Goal: Task Accomplishment & Management: Complete application form

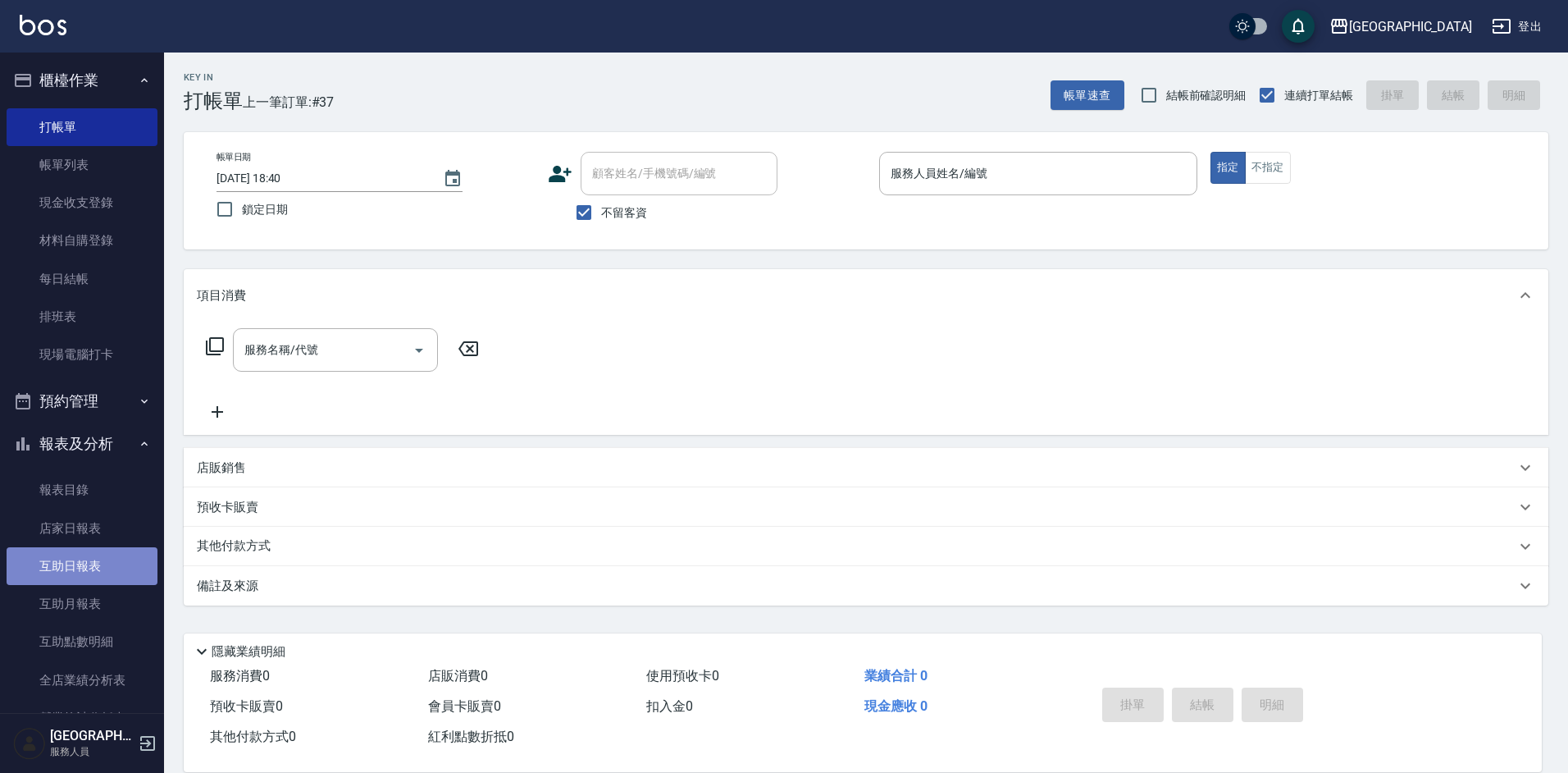
click at [121, 556] on link "互助日報表" at bounding box center [82, 565] width 151 height 38
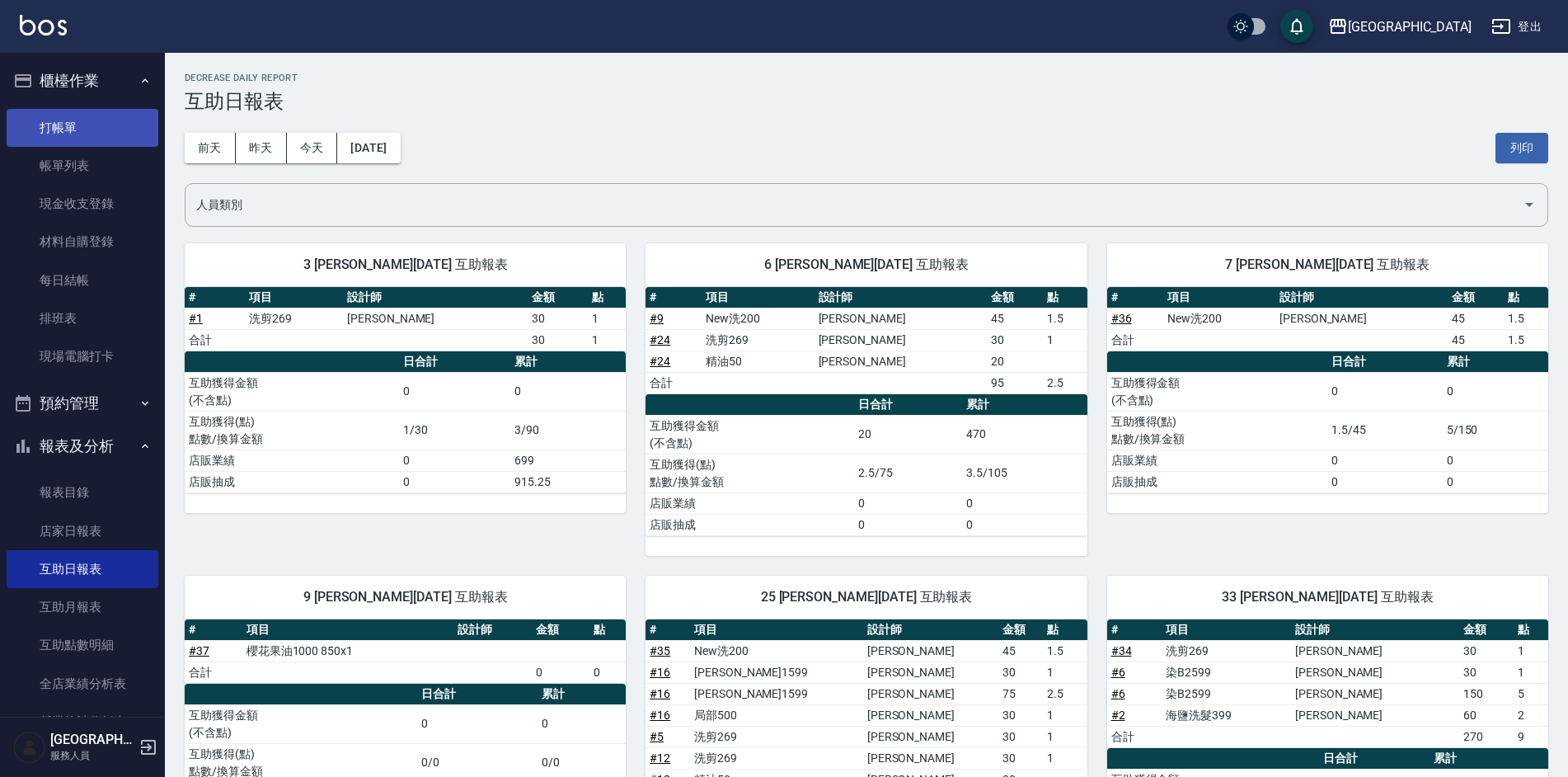
click at [86, 139] on link "打帳單" at bounding box center [82, 127] width 152 height 38
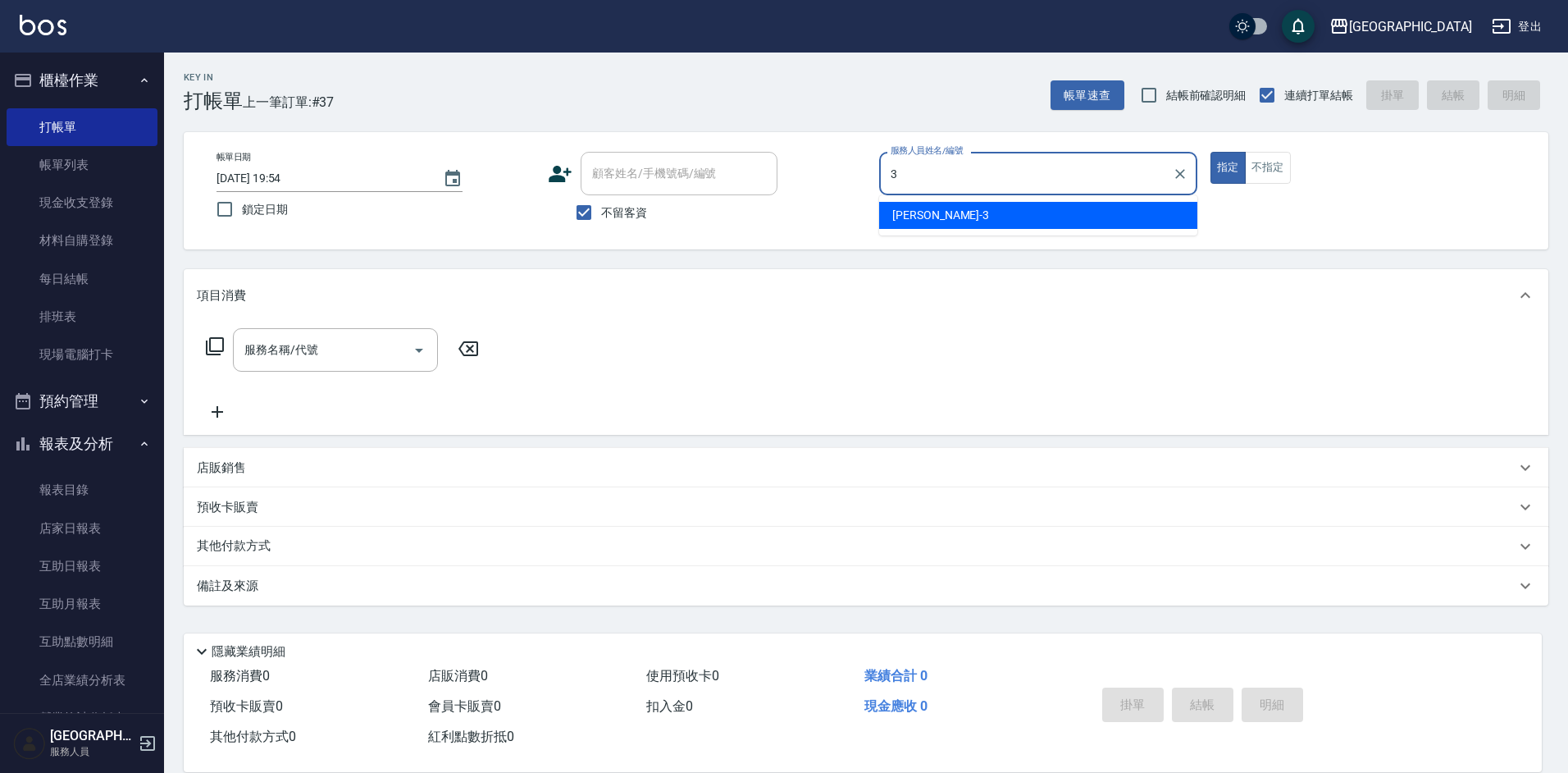
type input "[PERSON_NAME]-3"
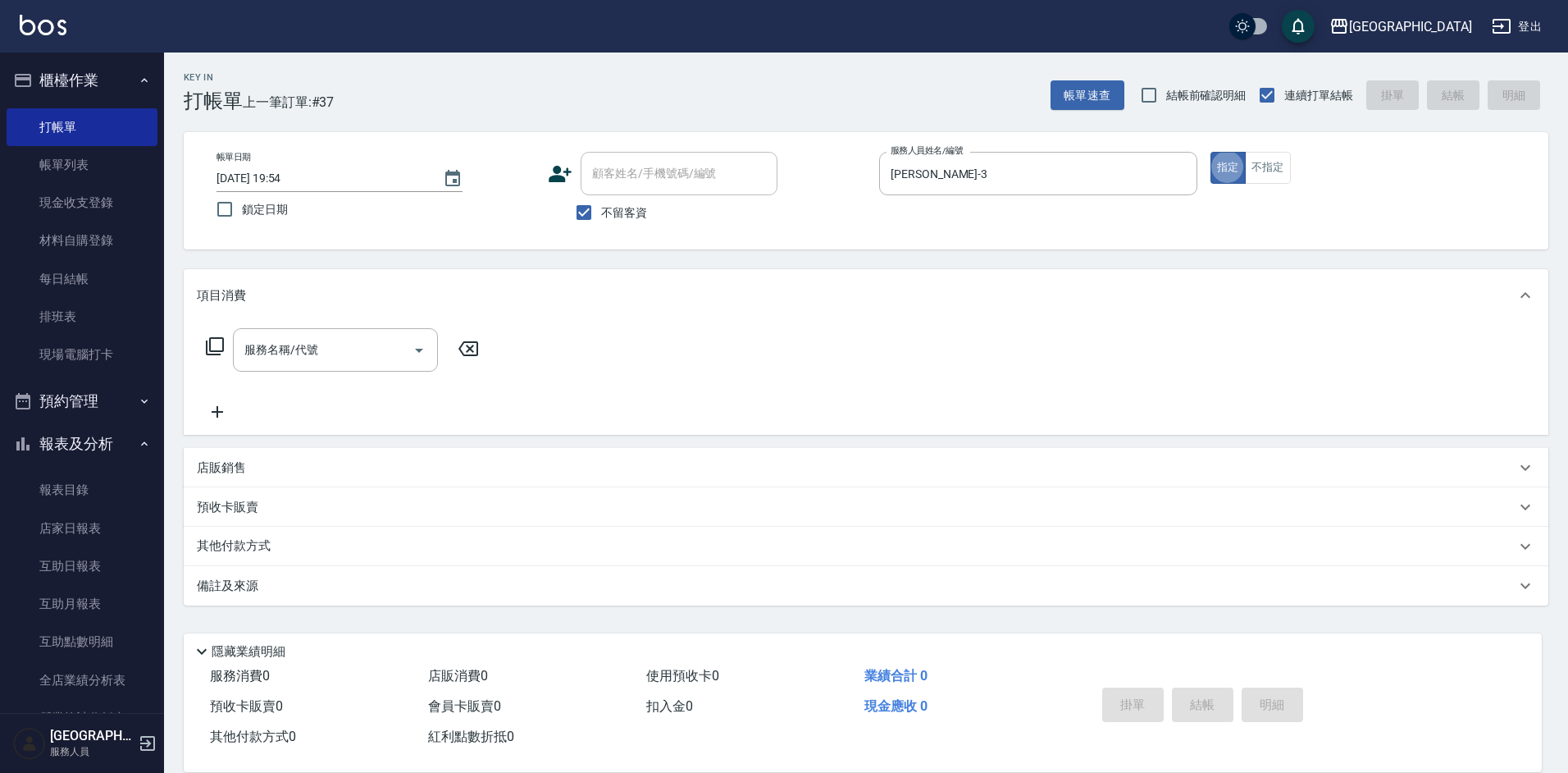
type button "true"
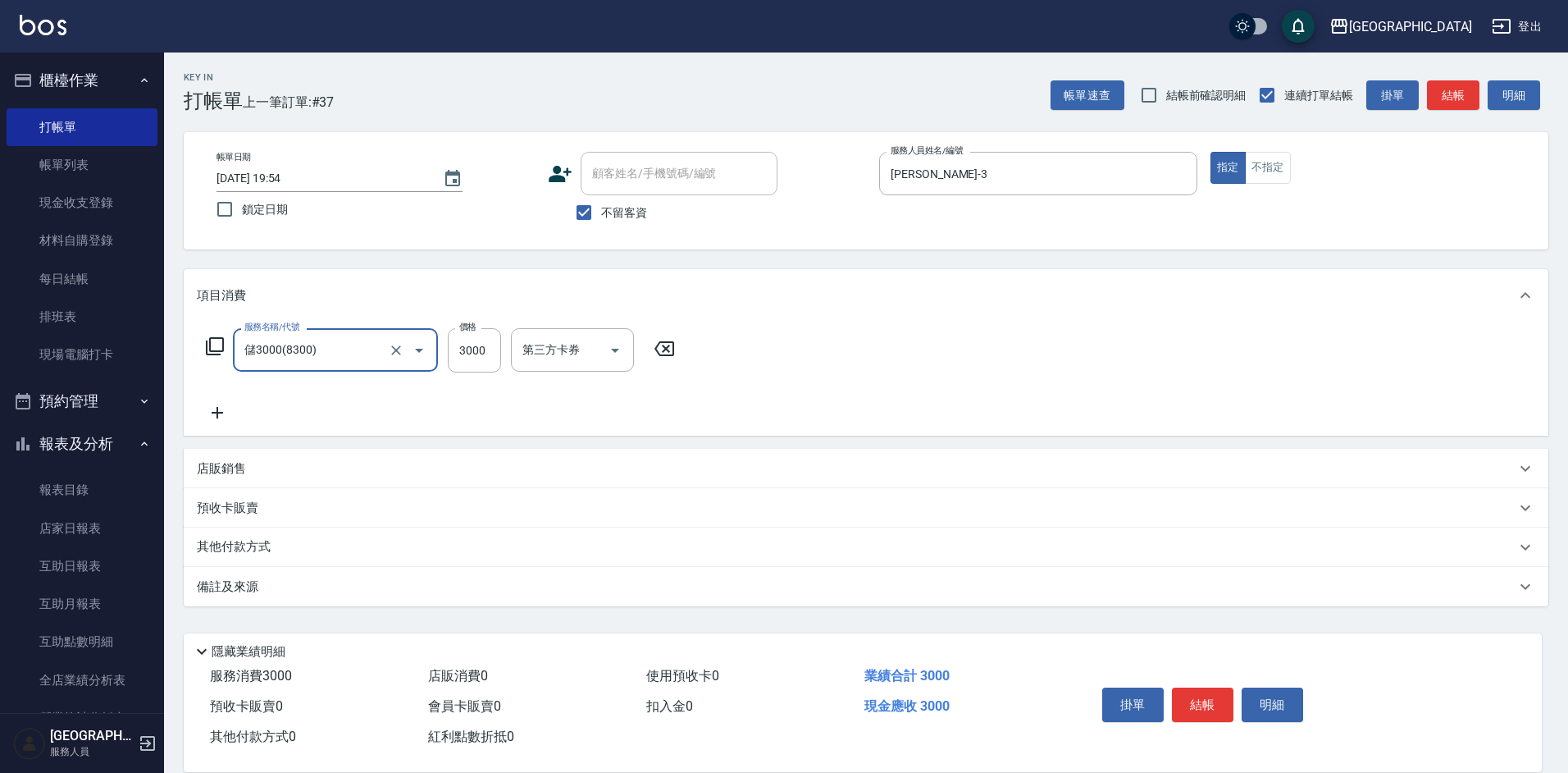
type input "儲3000(8300)"
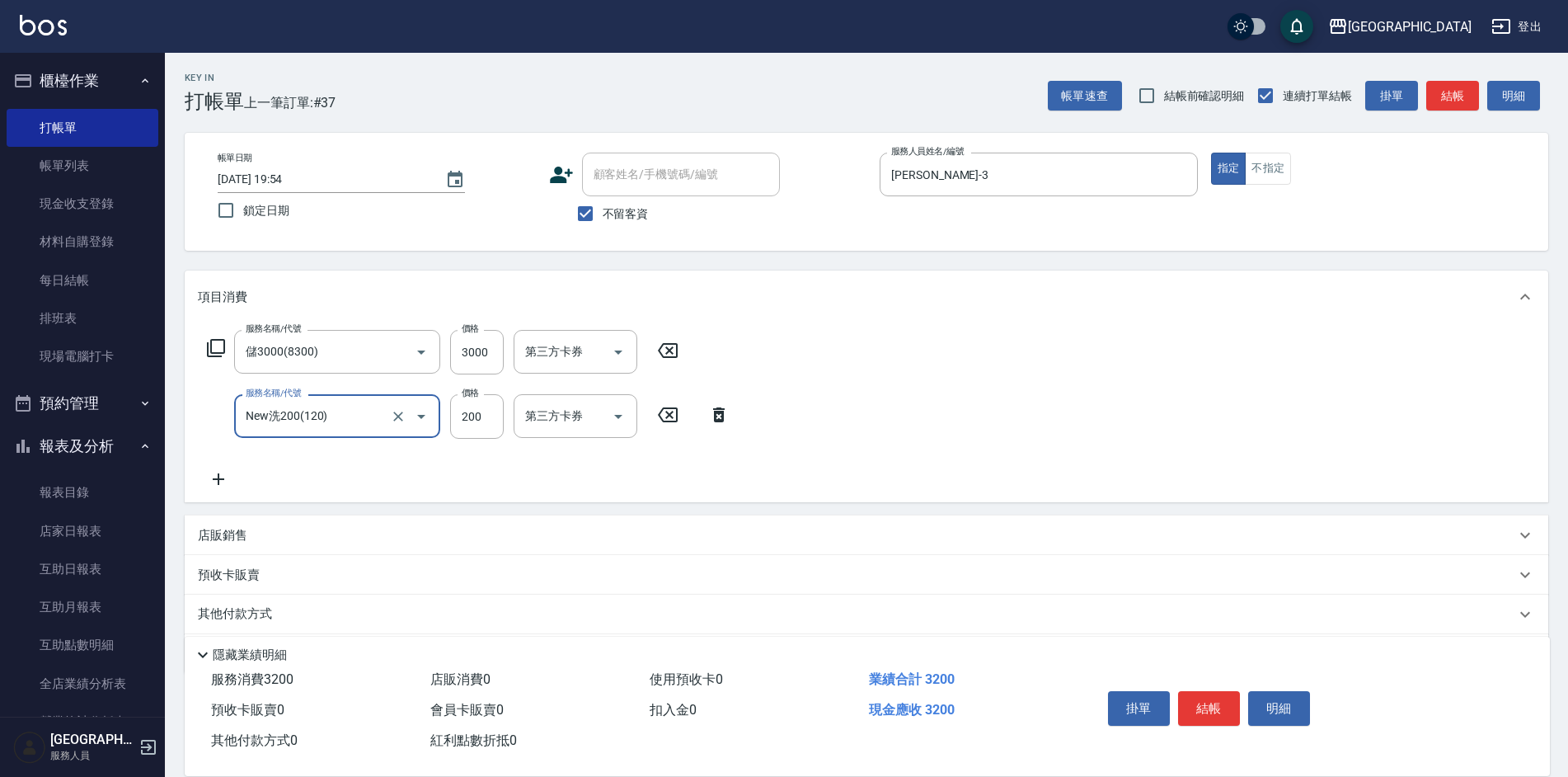
type input "New洗200(120)"
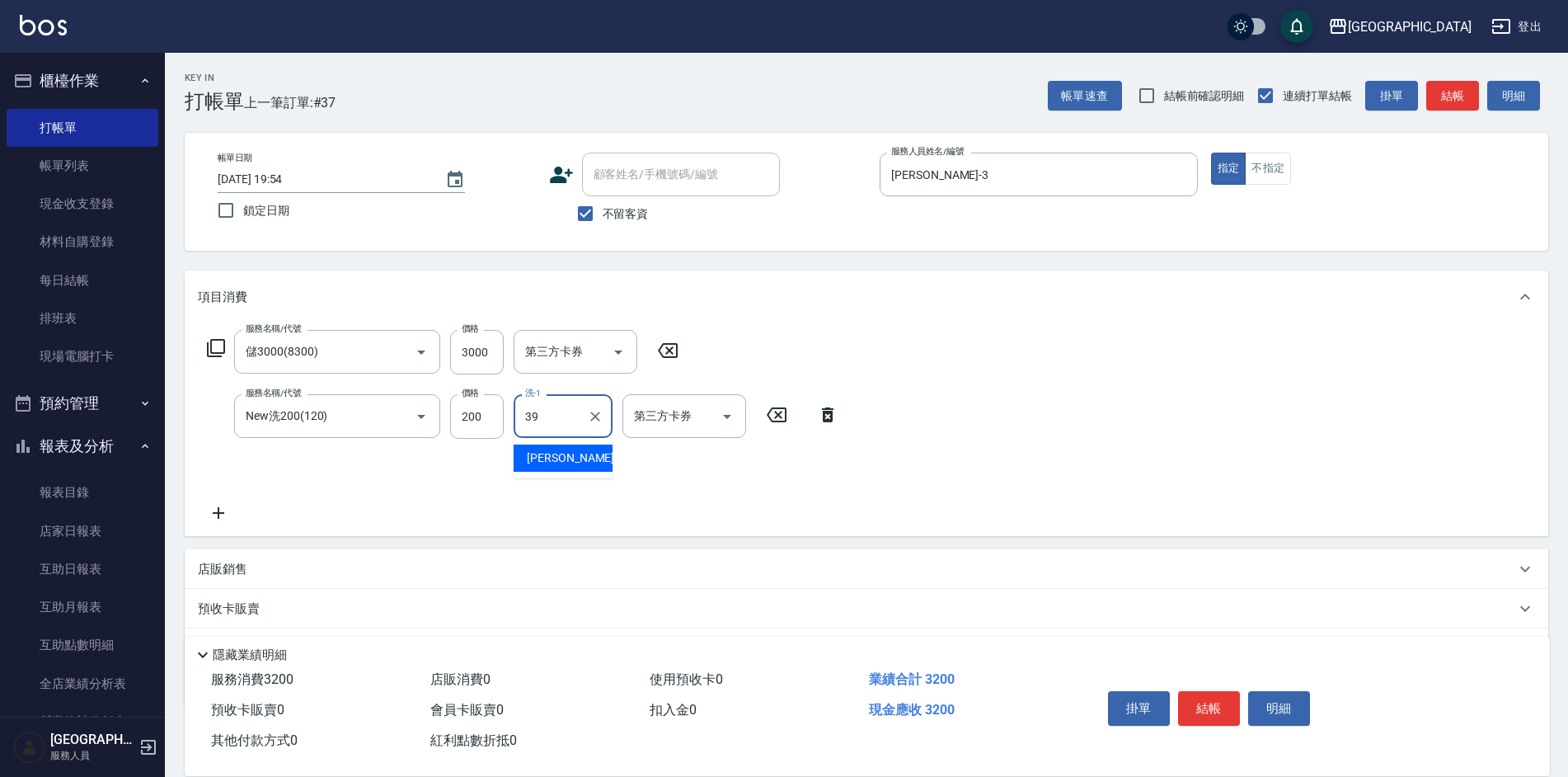
type input "[PERSON_NAME]-39"
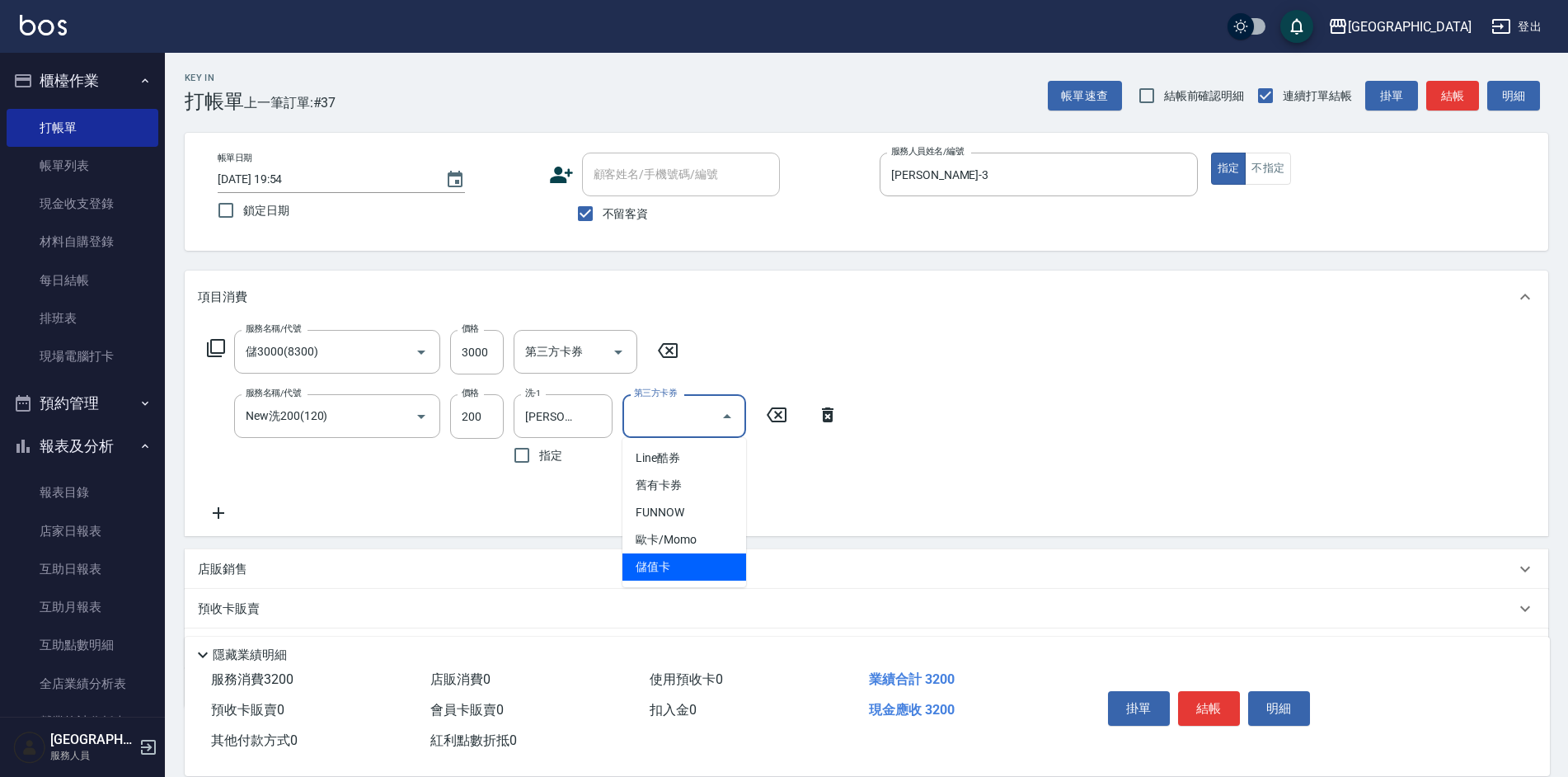
type input "儲值卡"
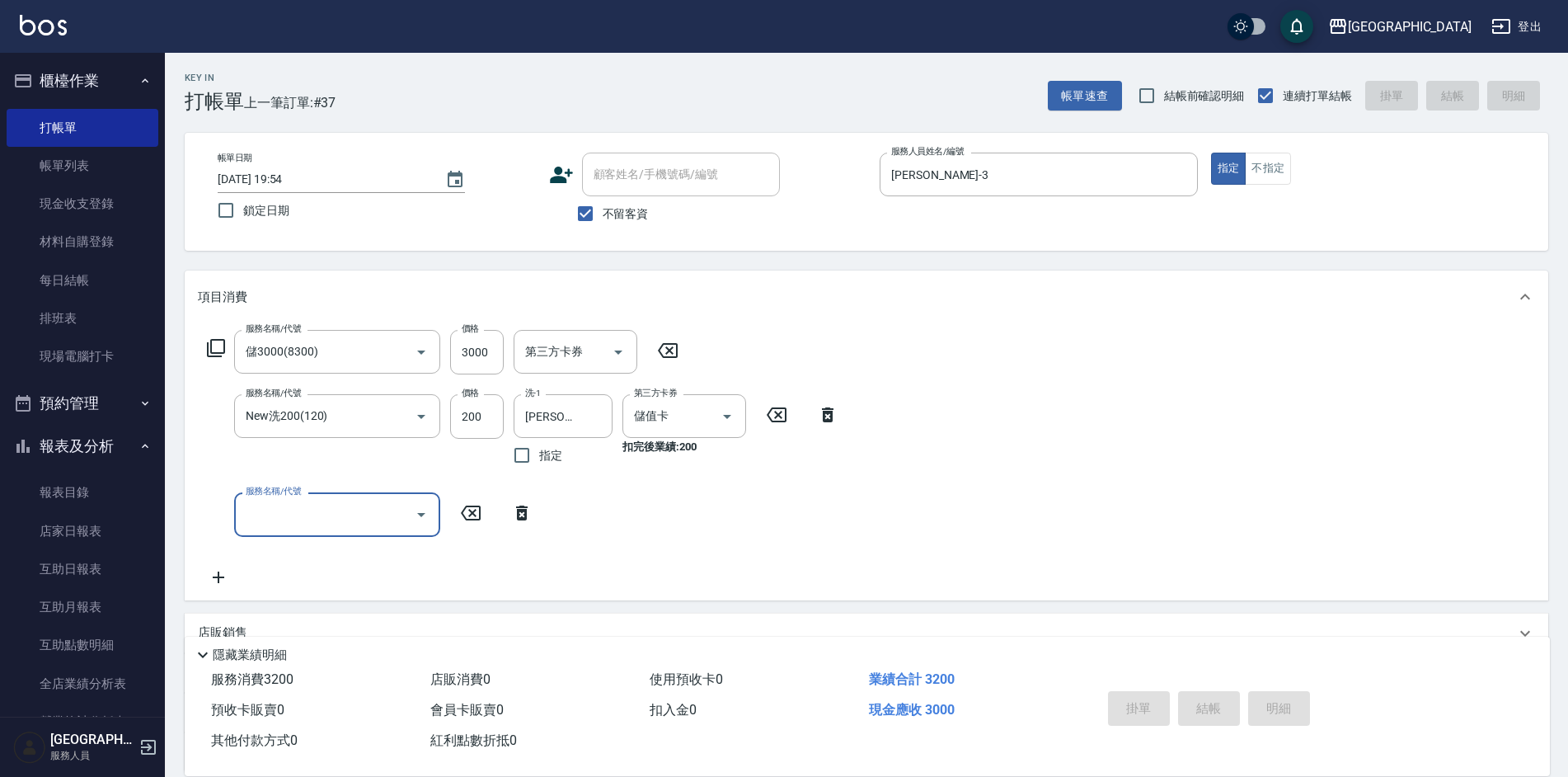
type input "[DATE] 19:56"
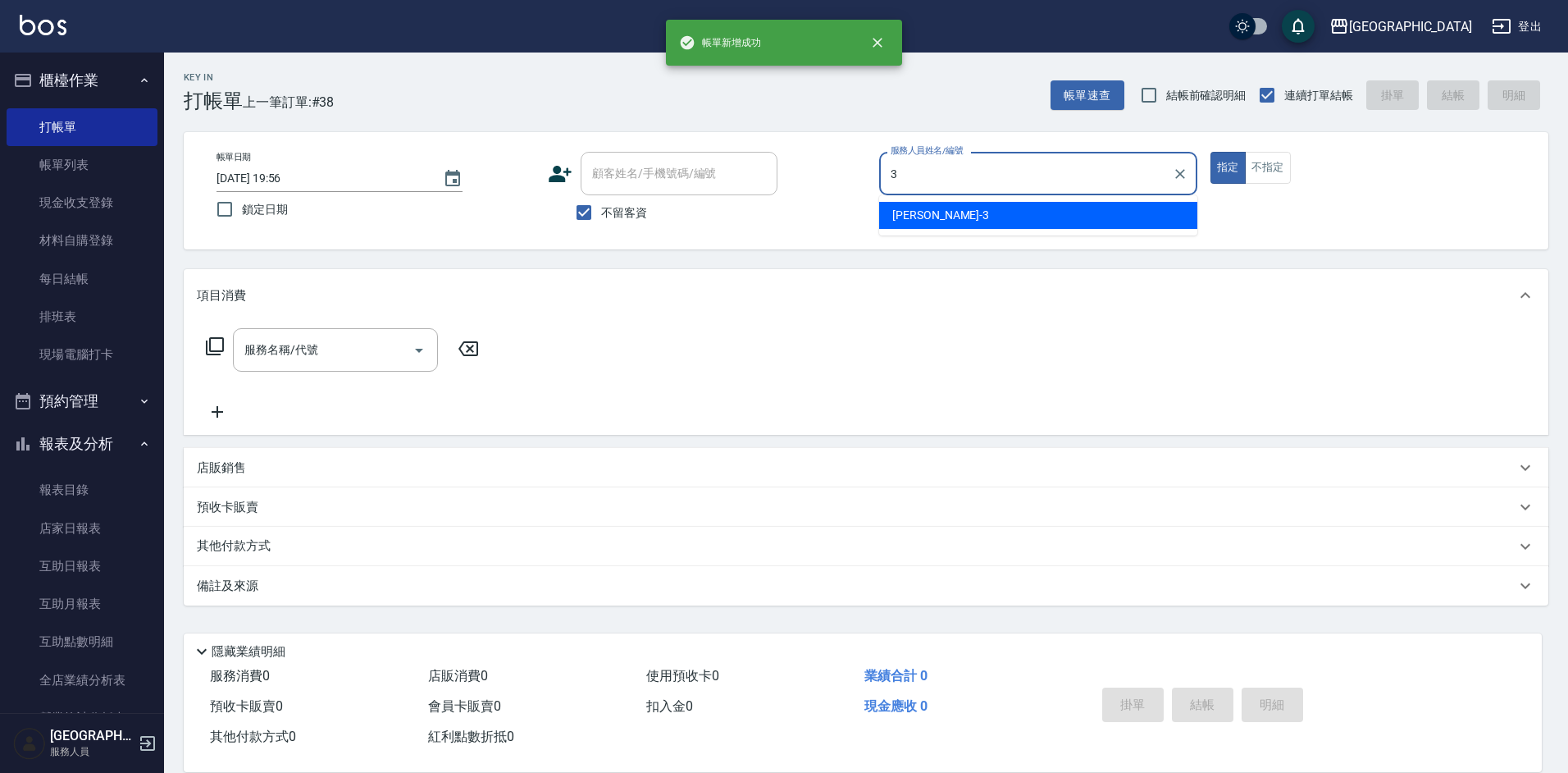
type input "[PERSON_NAME]-3"
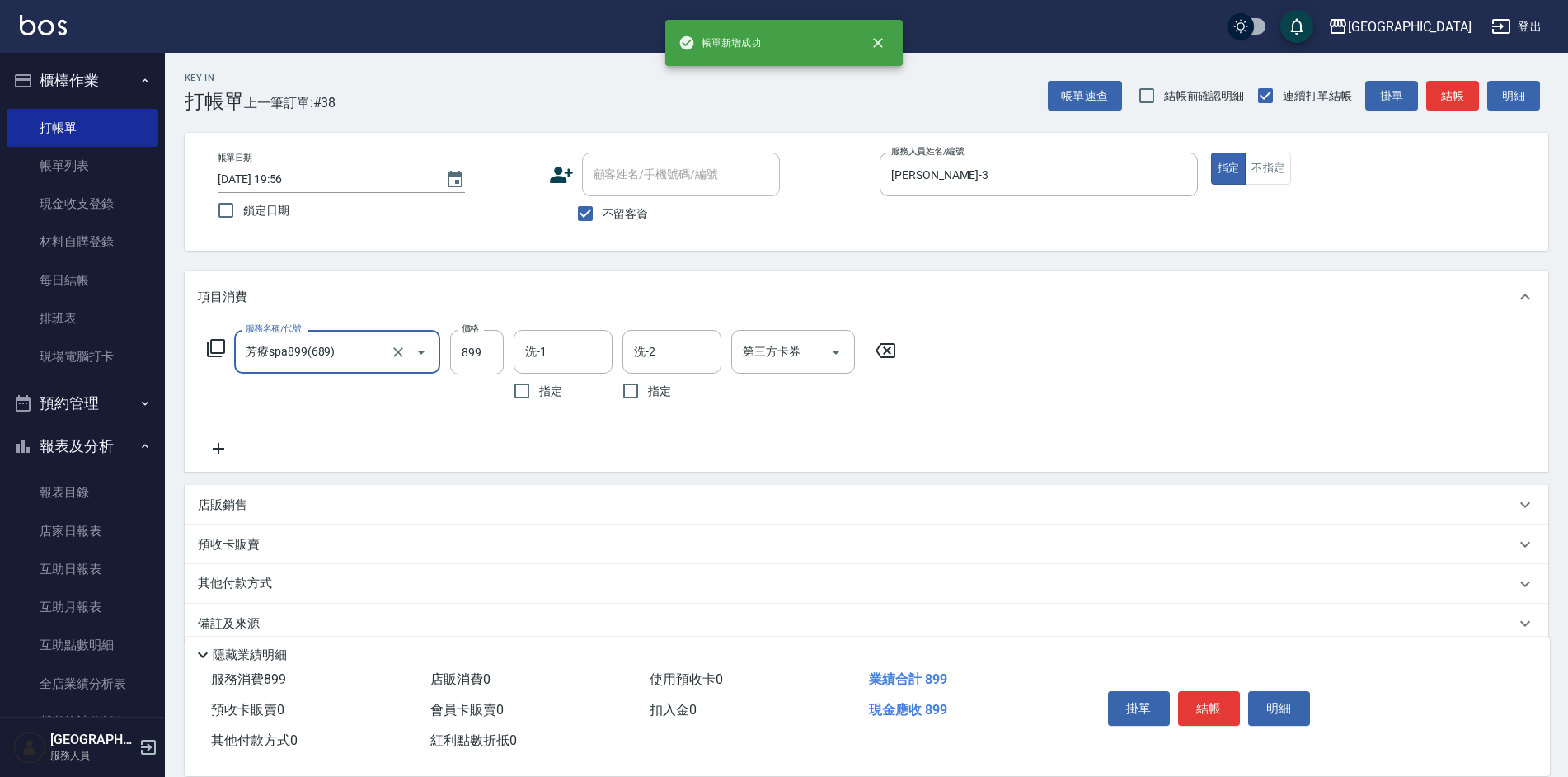
type input "芳療spa899(689)"
type input "[PERSON_NAME]-33"
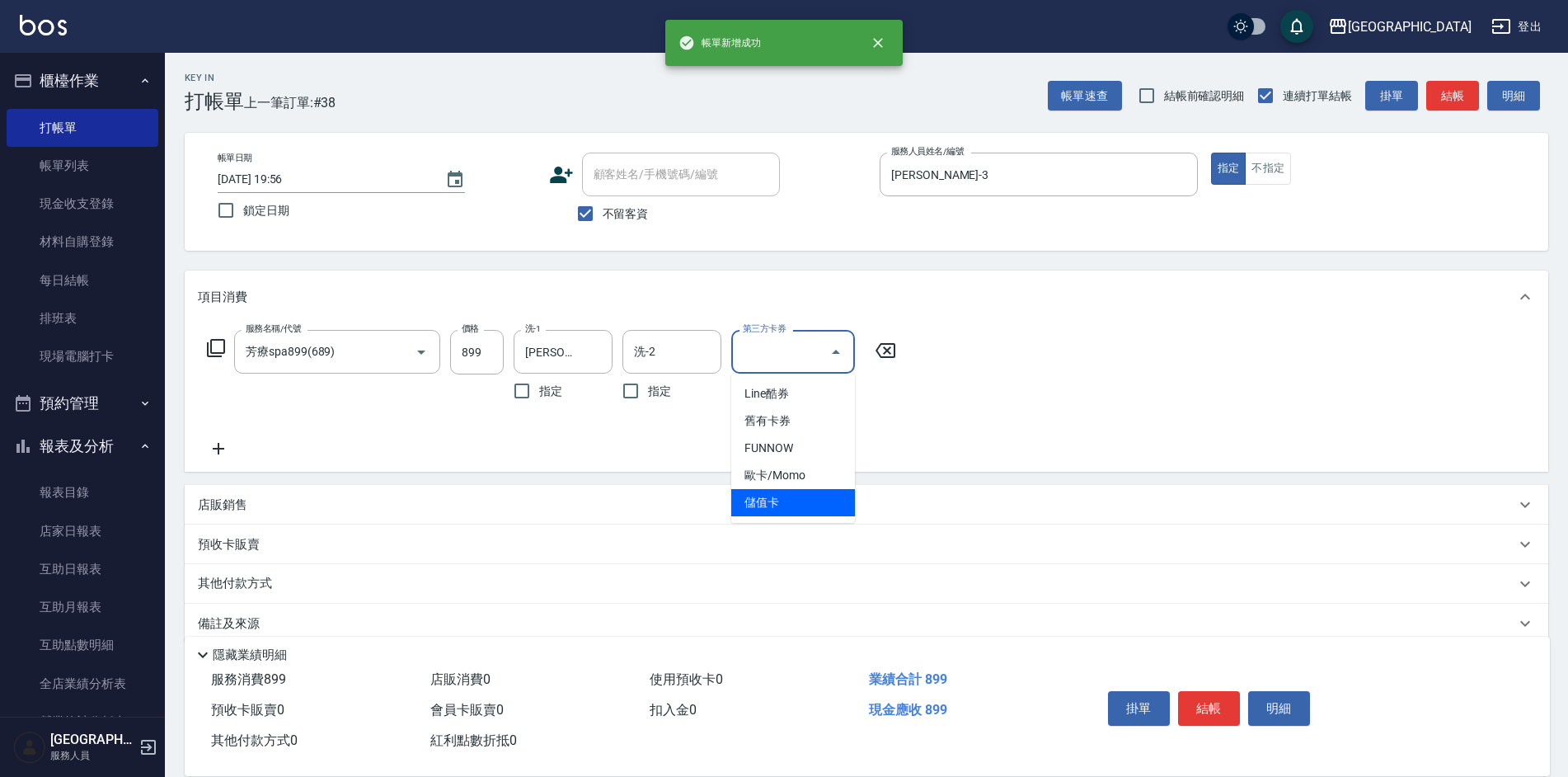
type input "儲值卡"
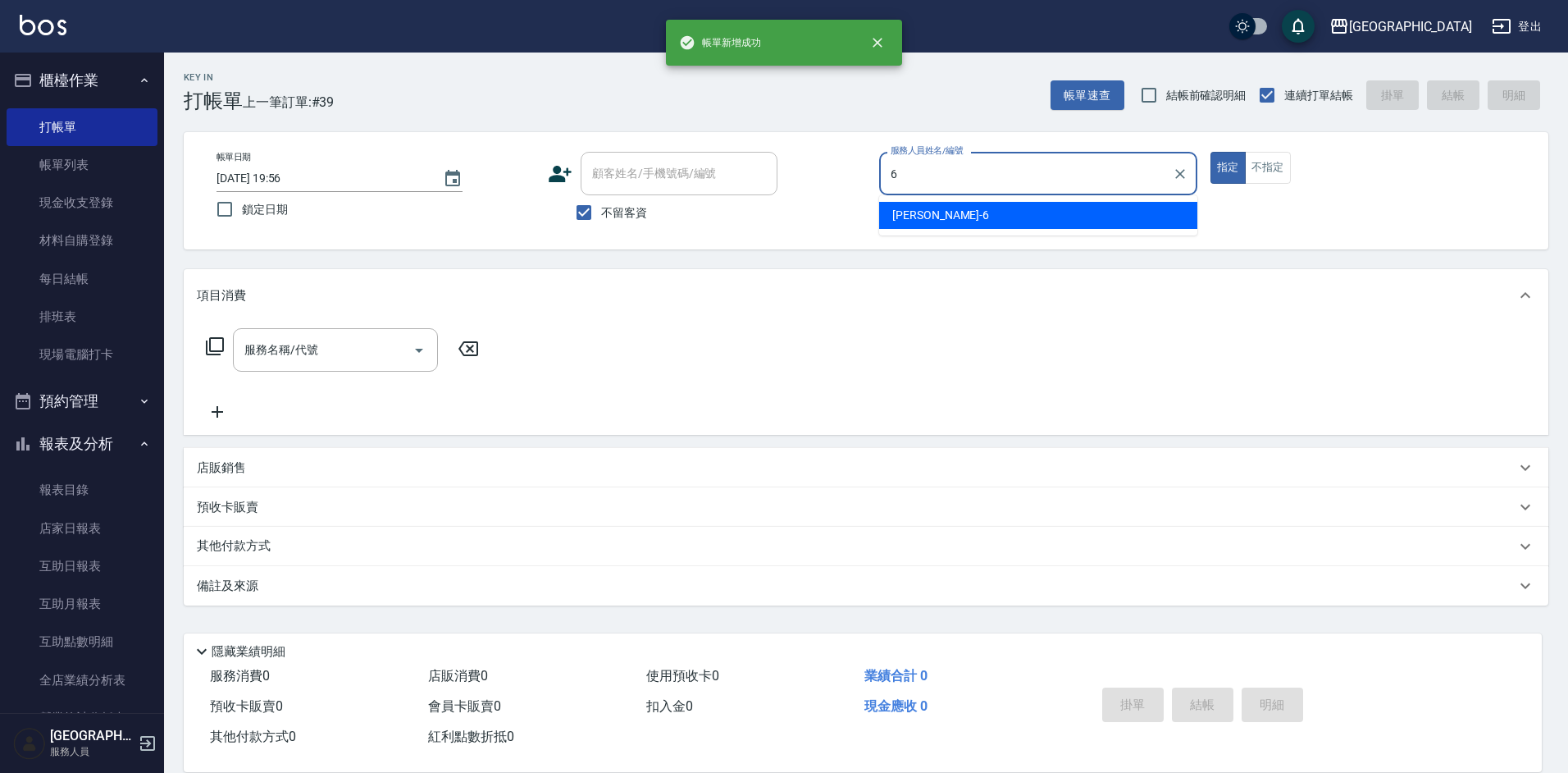
type input "[PERSON_NAME]-6"
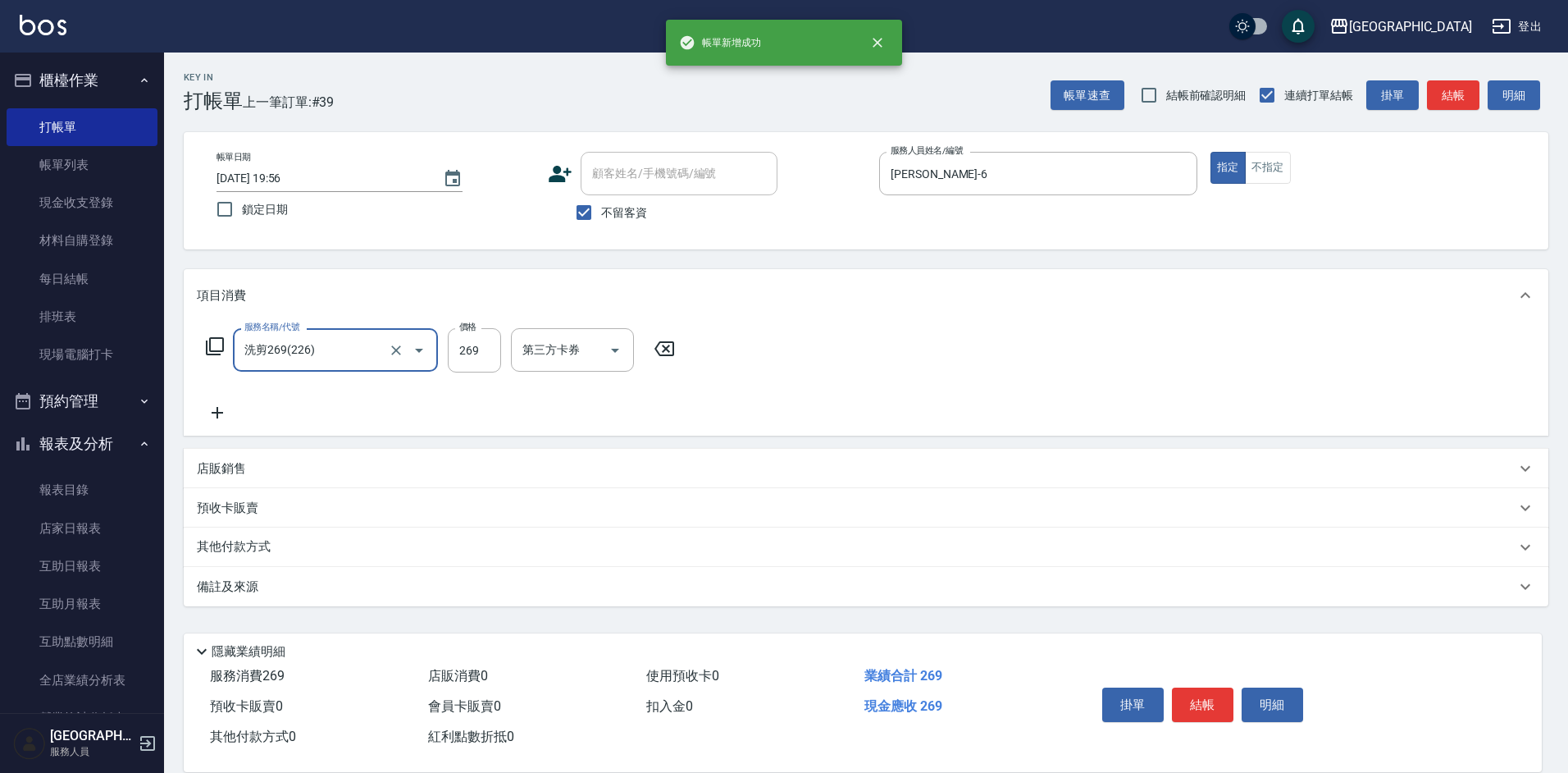
type input "洗剪269(226)"
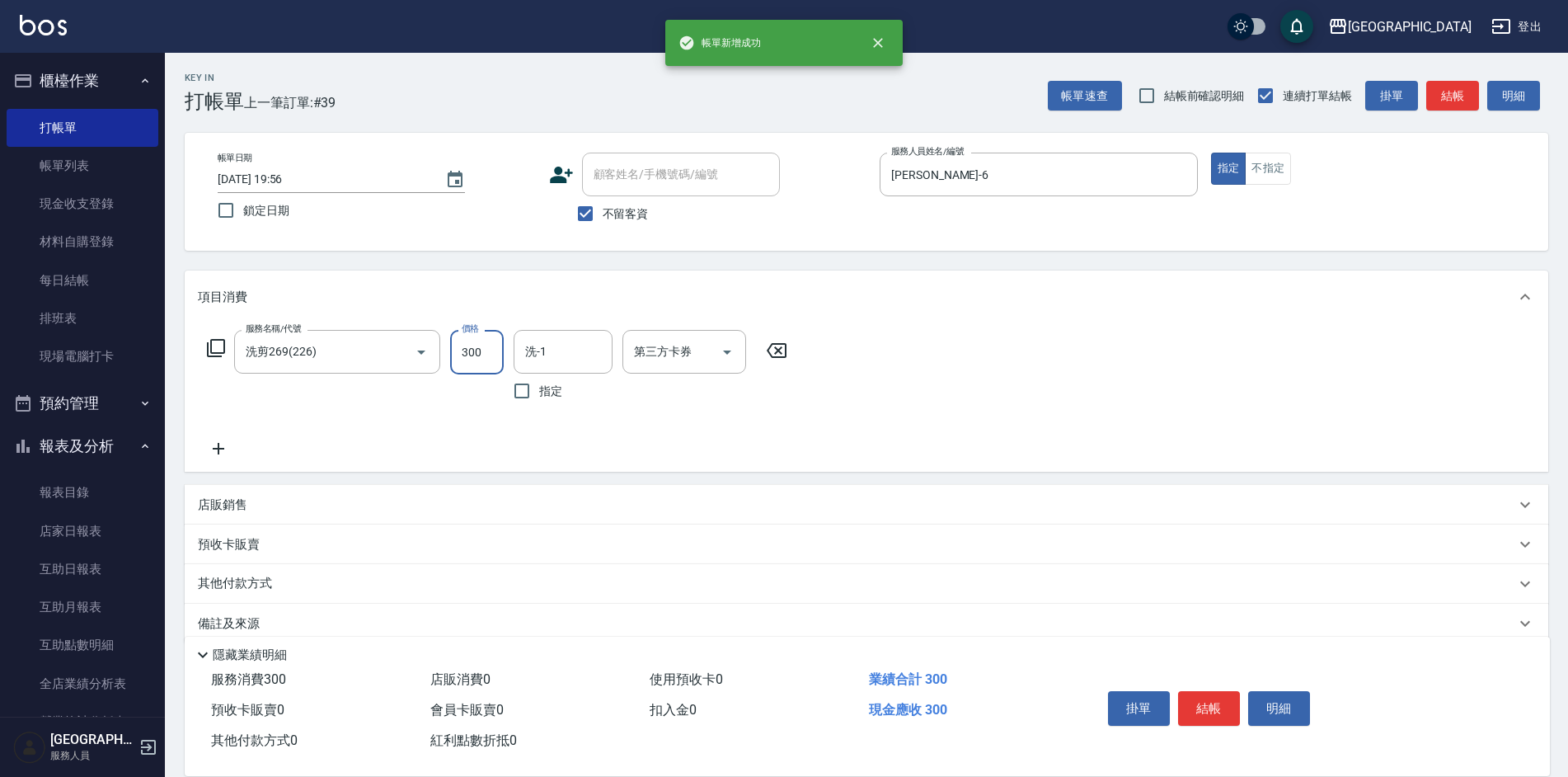
type input "300"
type input "[PERSON_NAME]-39"
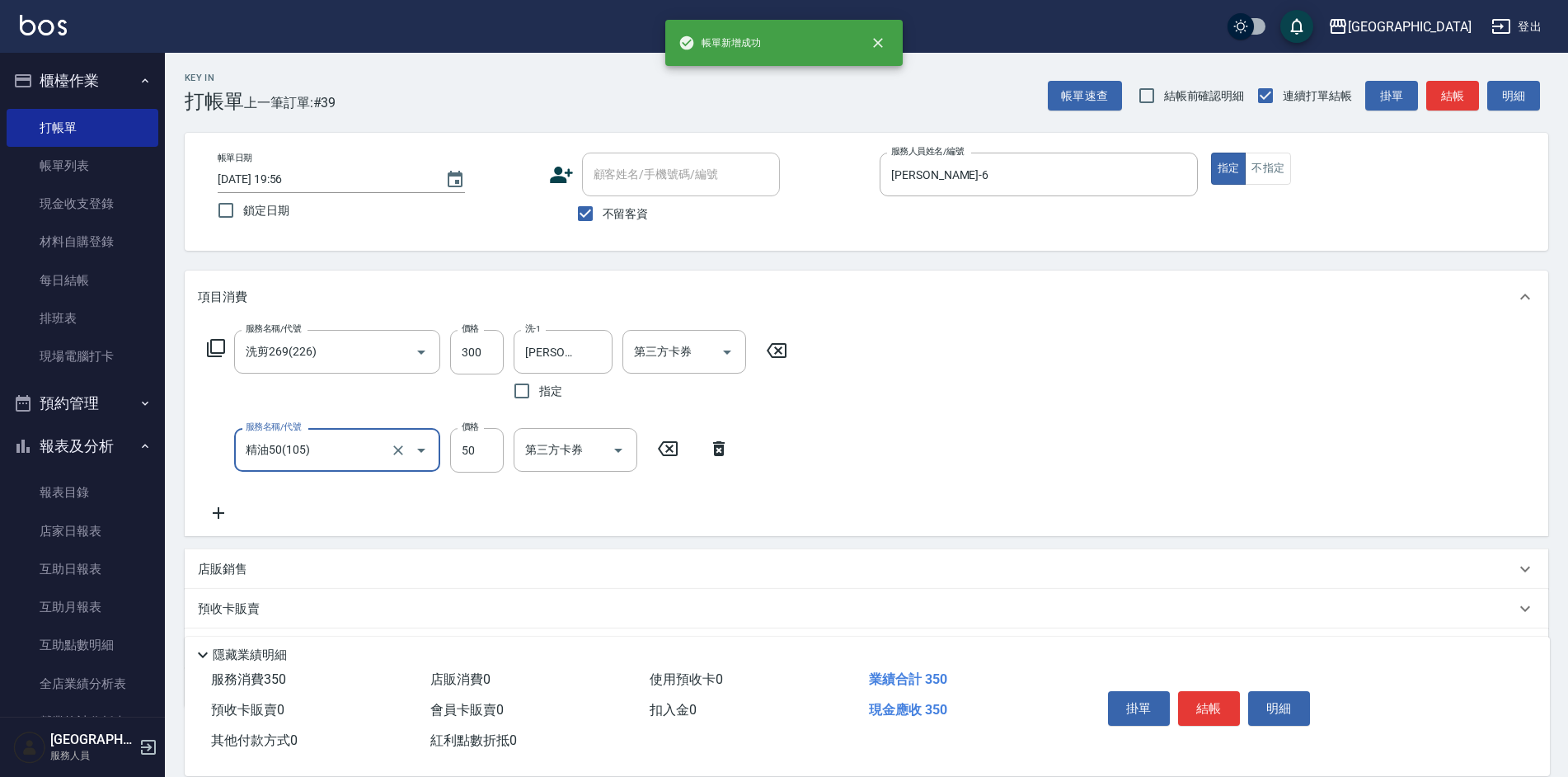
type input "精油50(105)"
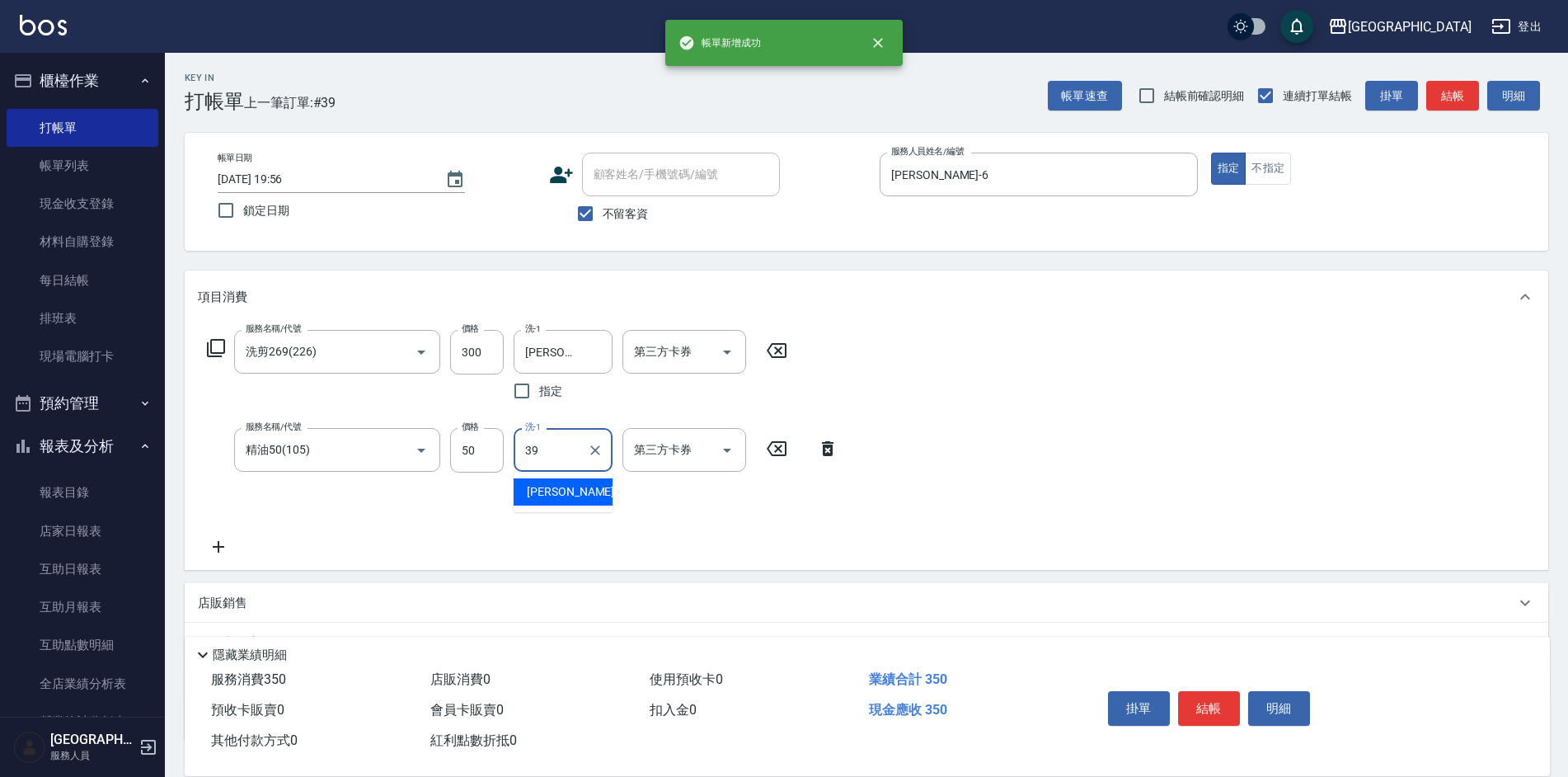
type input "[PERSON_NAME]-39"
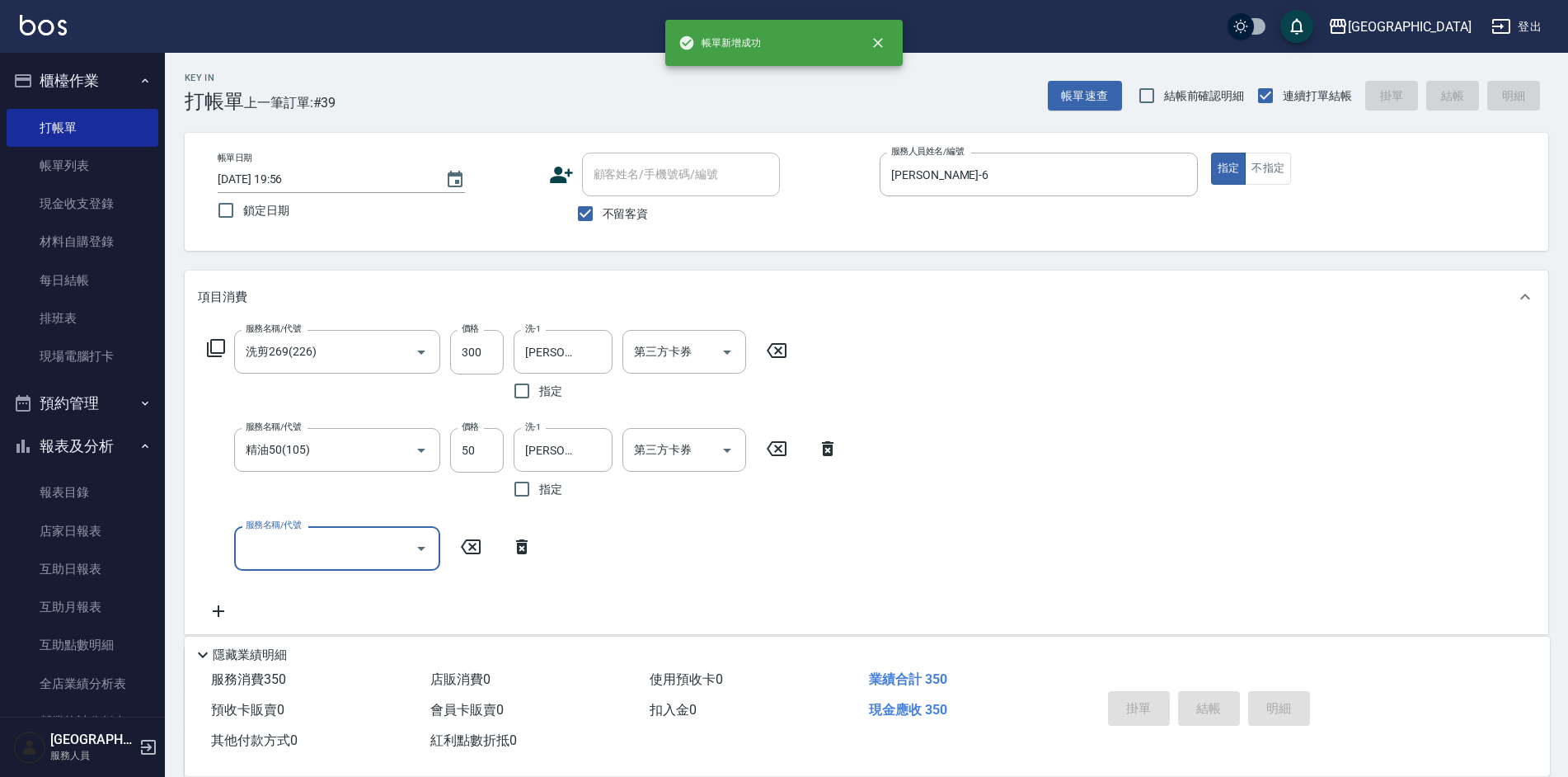
type input "[DATE] 19:57"
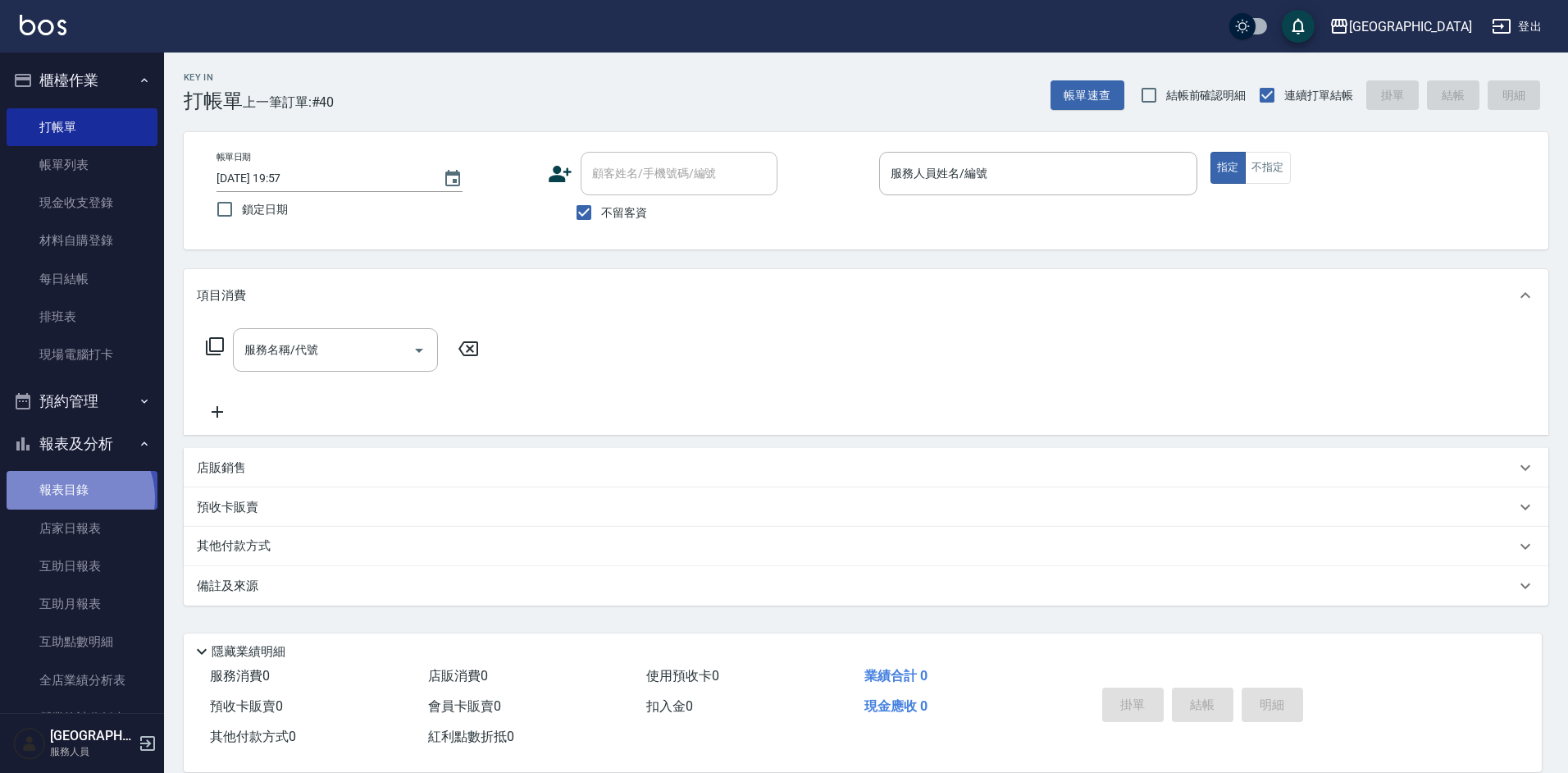
click at [71, 498] on link "報表目錄" at bounding box center [82, 489] width 151 height 38
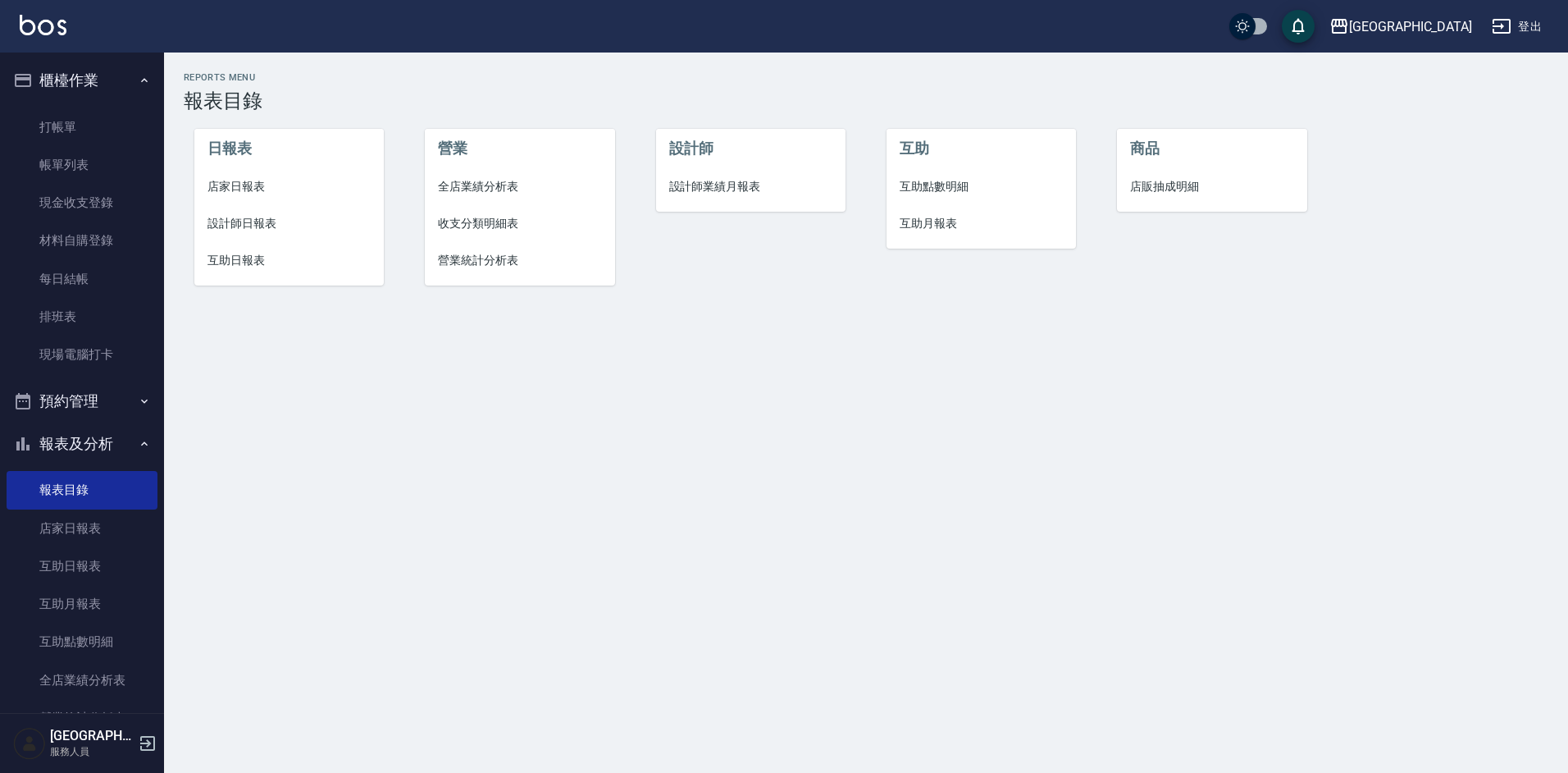
drag, startPoint x: 110, startPoint y: 462, endPoint x: 516, endPoint y: 365, distance: 417.4
click at [677, 473] on div "Reports Menu 報表目錄 日報表 店家日報表 設計師日報表 互助日報表 營業 全店業績分析表 收支分類明細表 營業統計分析表 設計師 設計師業績月報…" at bounding box center [784, 386] width 1568 height 773
click at [244, 192] on span "店家日報表" at bounding box center [290, 187] width 164 height 17
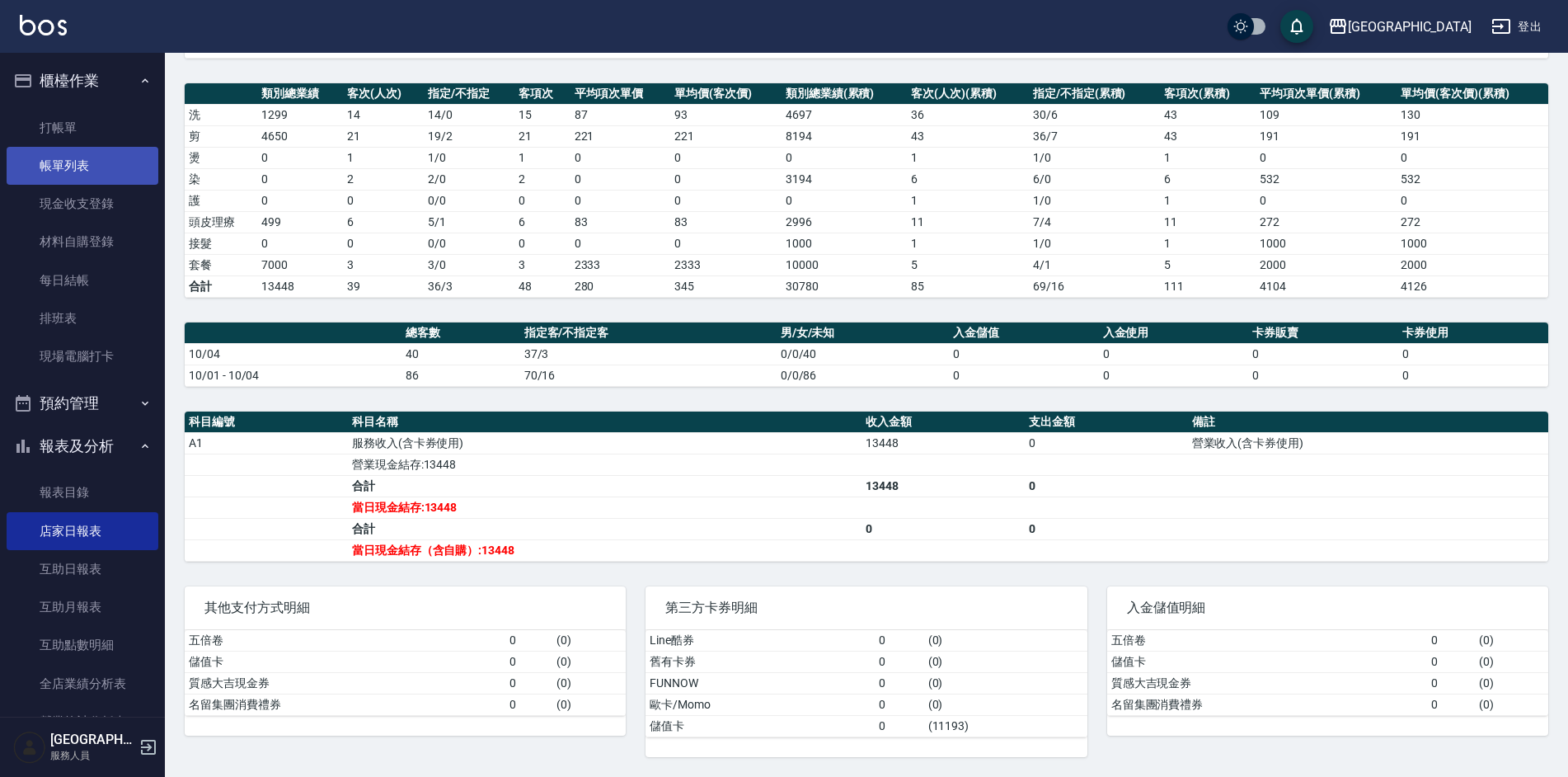
click at [80, 174] on link "帳單列表" at bounding box center [82, 165] width 152 height 38
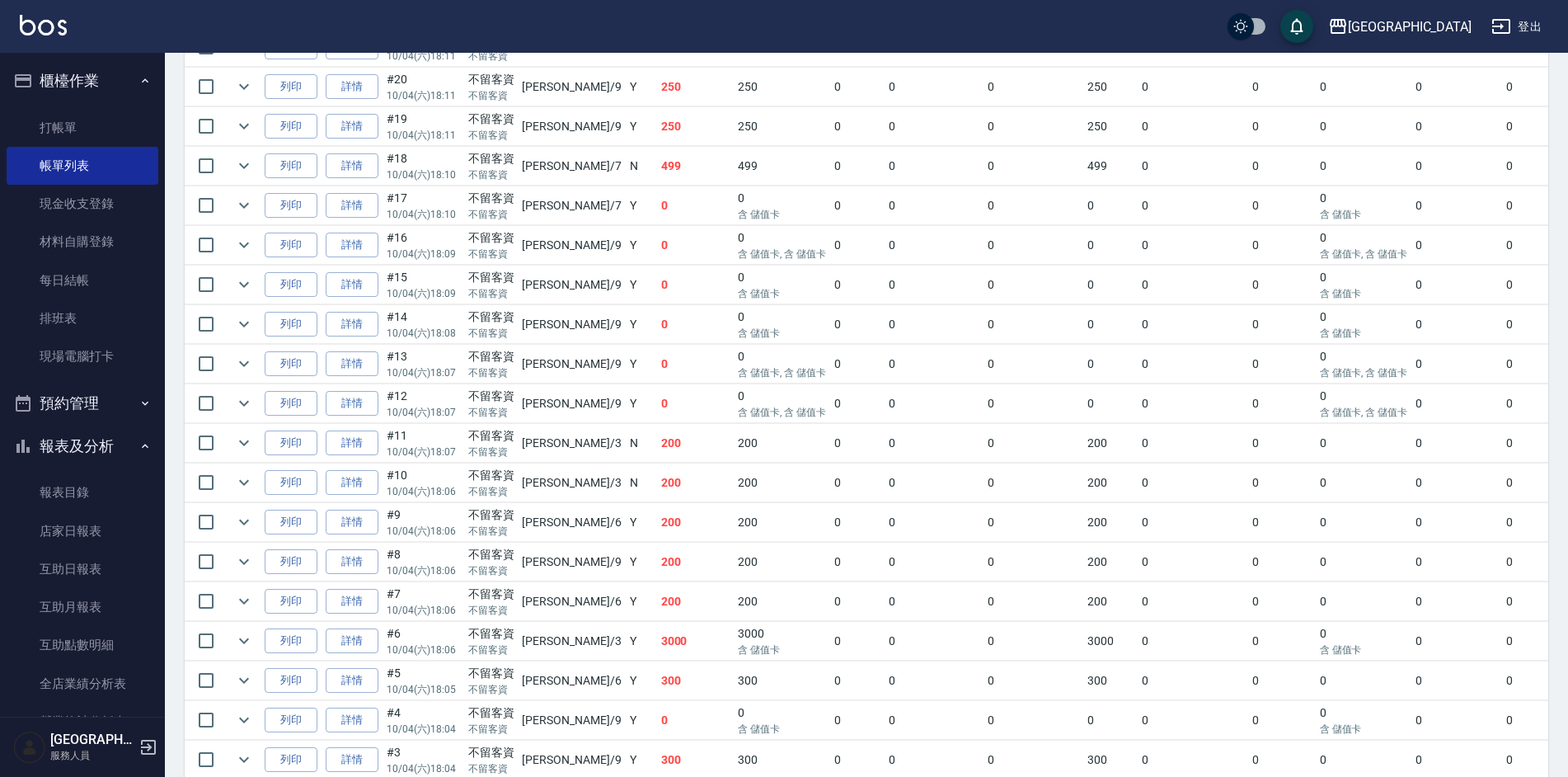
scroll to position [1379, 0]
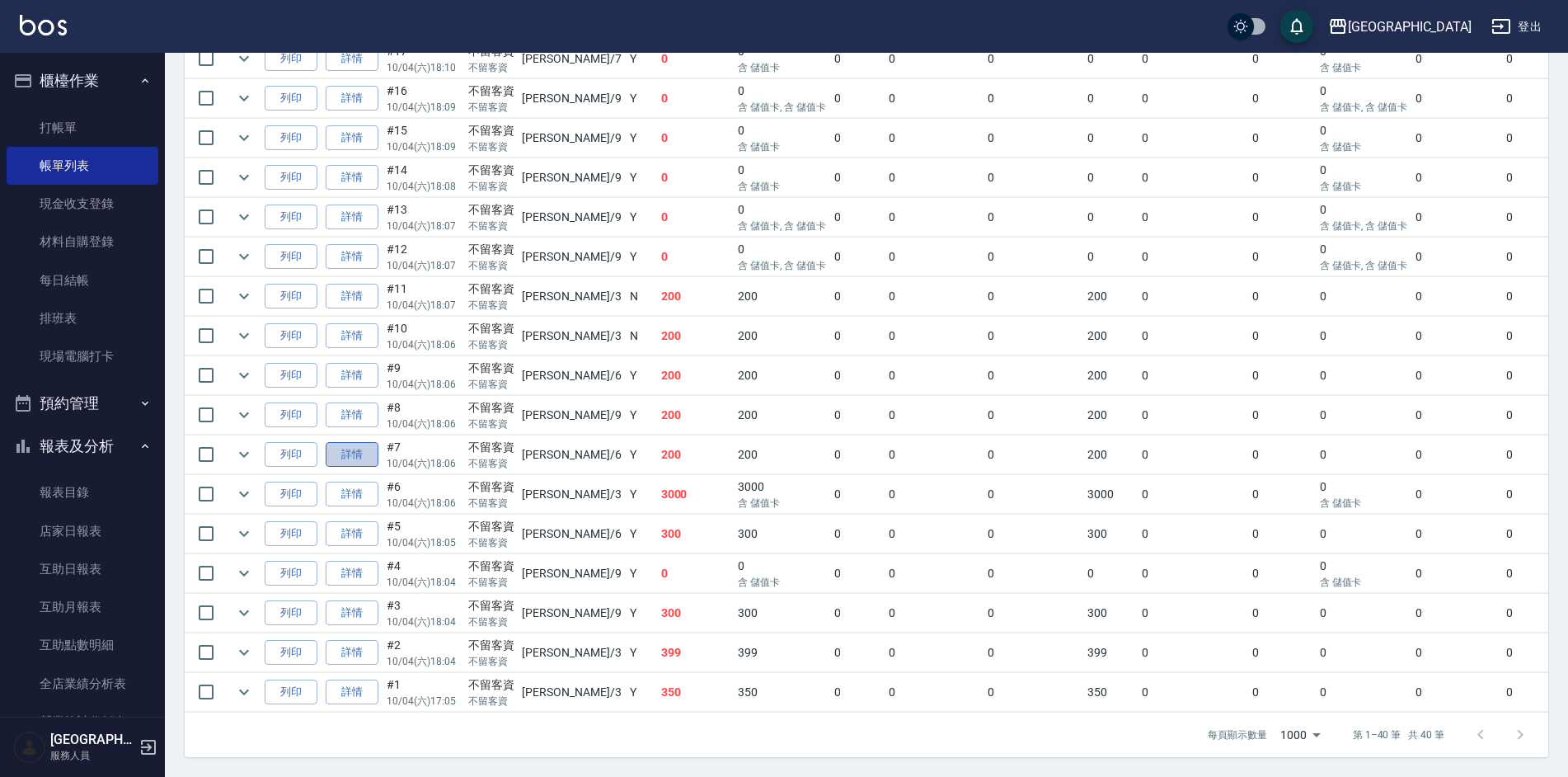
click at [358, 442] on link "詳情" at bounding box center [352, 454] width 53 height 25
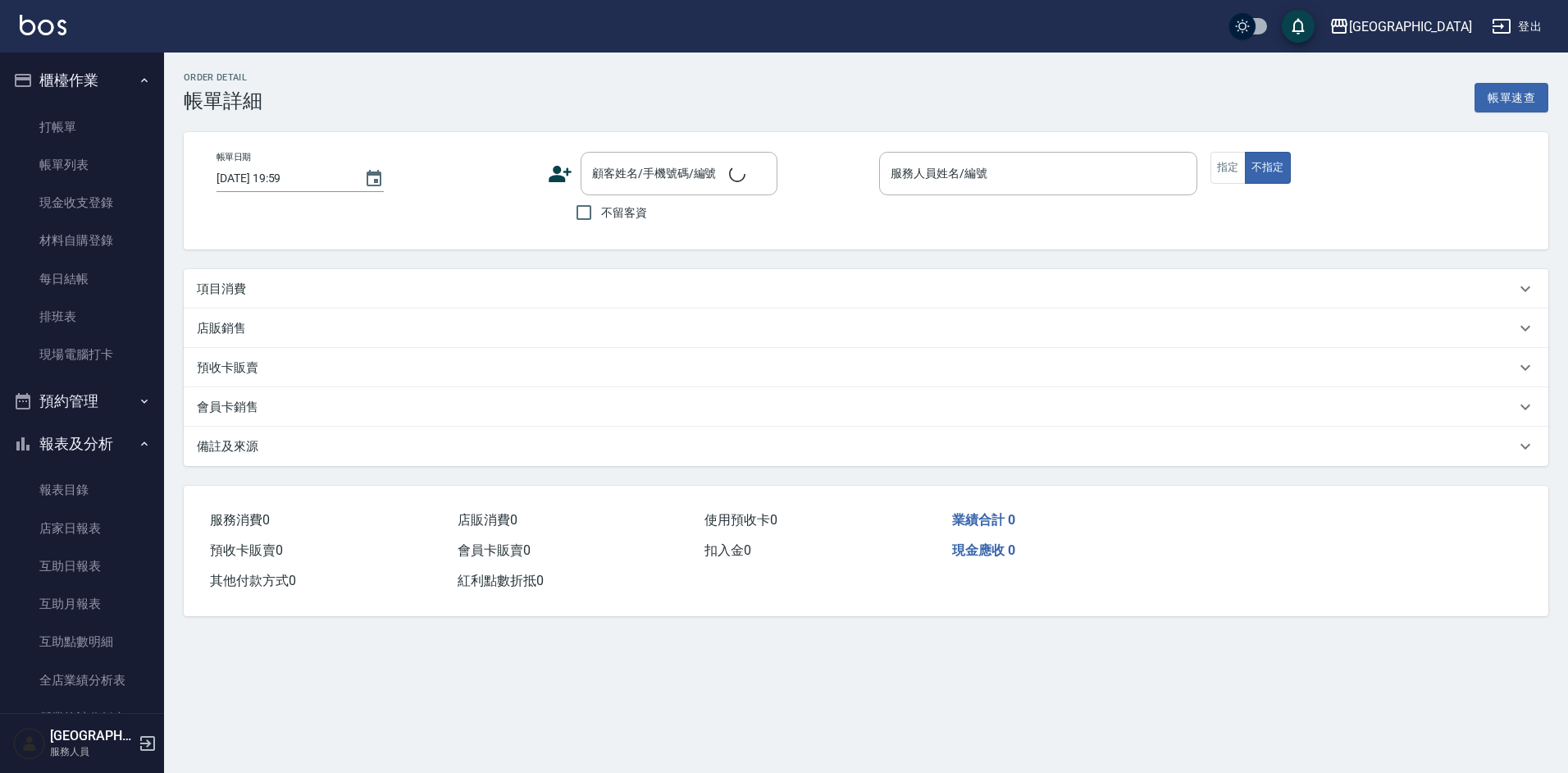
type input "[DATE] 18:06"
checkbox input "true"
type input "[PERSON_NAME]-6"
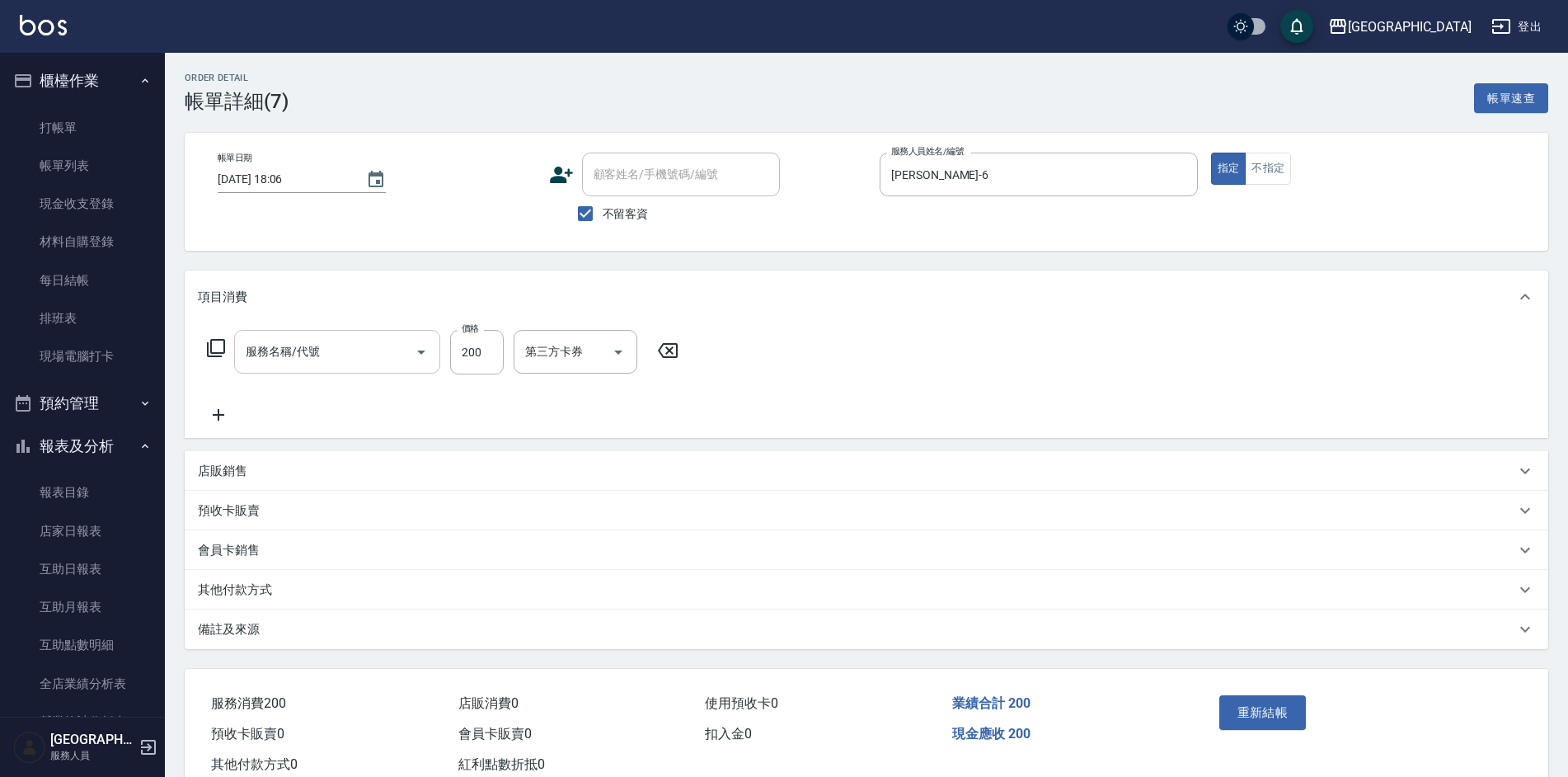
type input "剪髮169(216)"
click at [562, 349] on input "第三方卡券" at bounding box center [563, 351] width 84 height 29
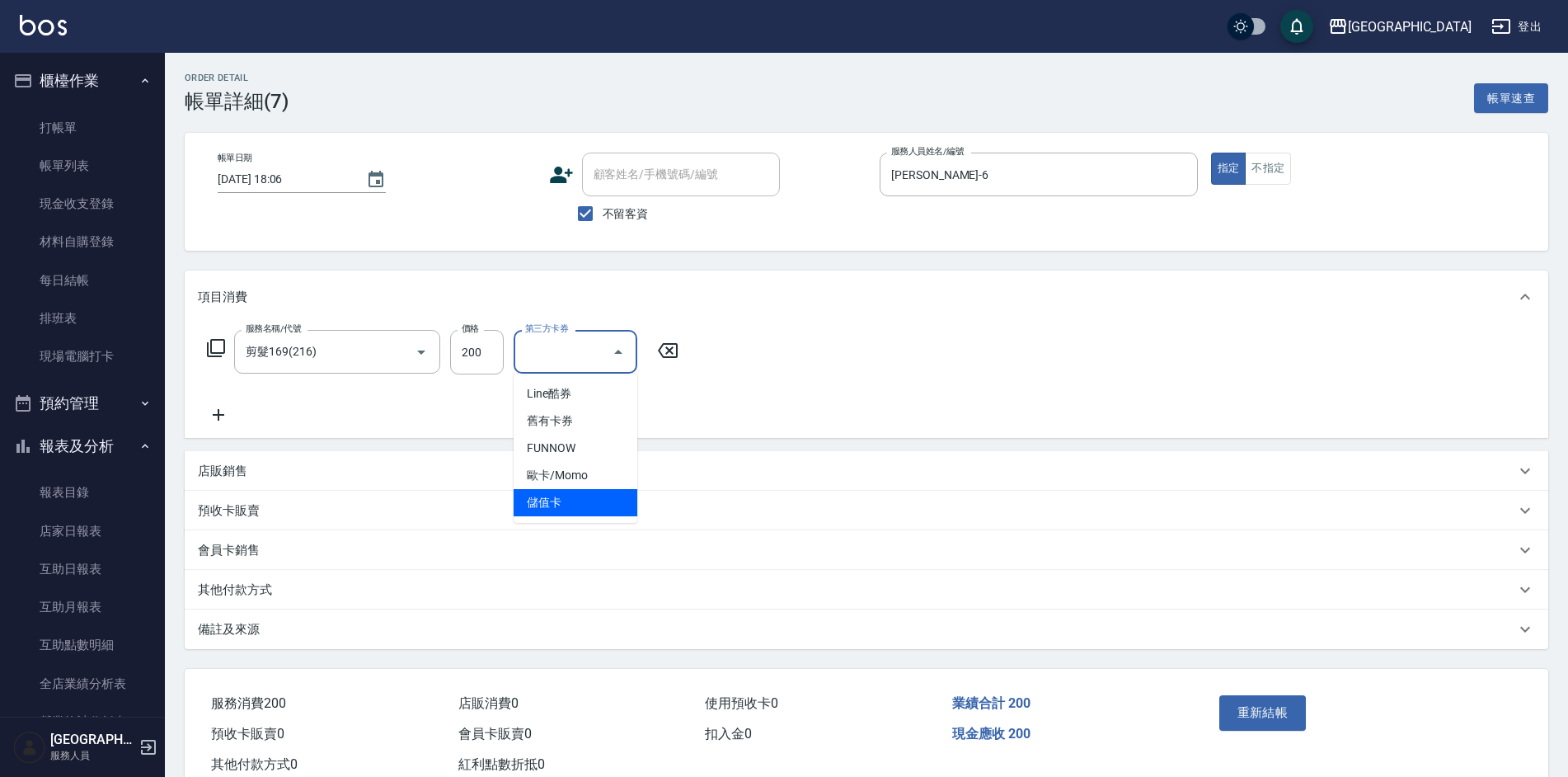
click at [569, 499] on span "儲值卡" at bounding box center [575, 502] width 124 height 27
type input "儲值卡"
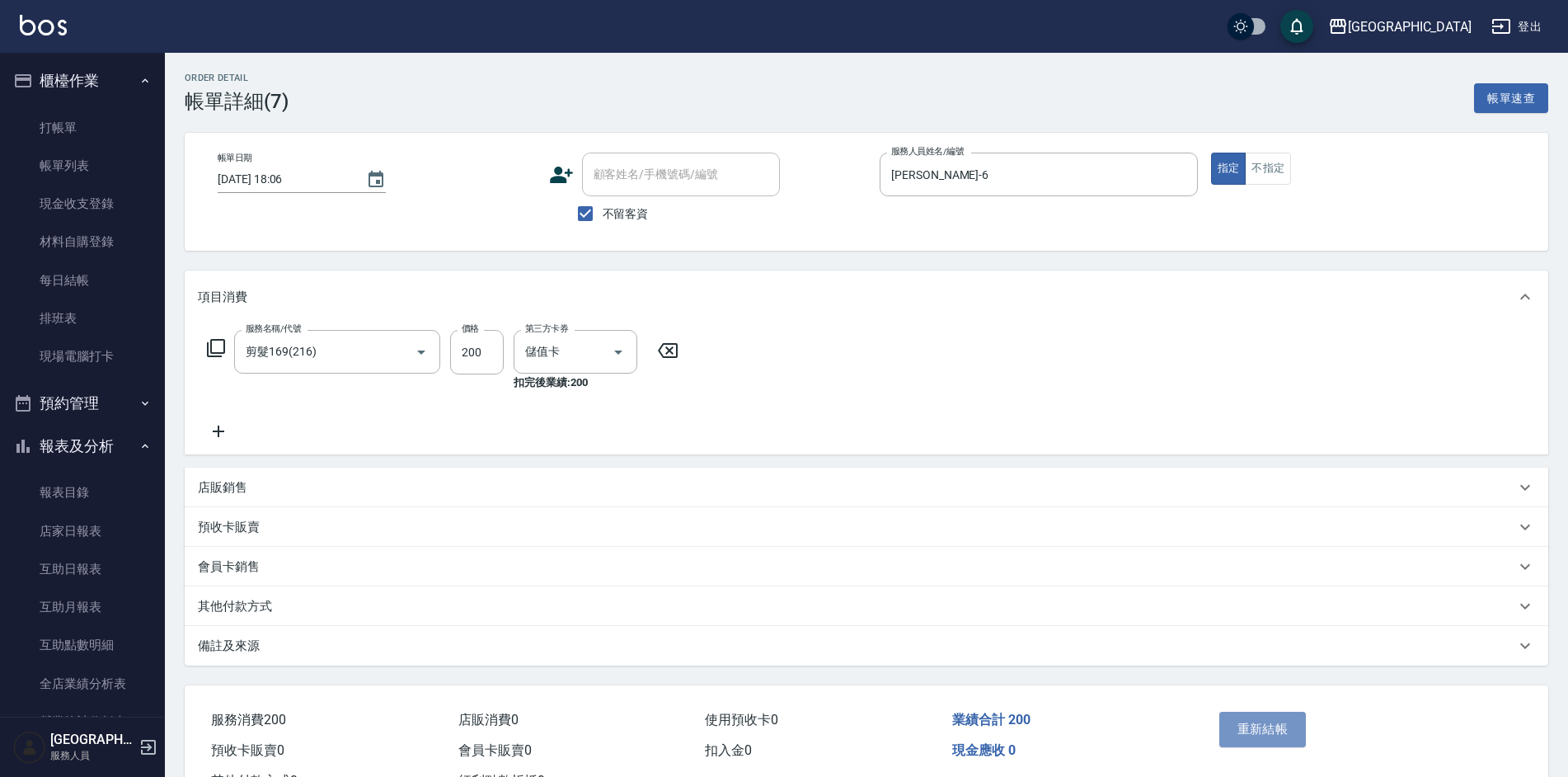
drag, startPoint x: 1255, startPoint y: 727, endPoint x: 1250, endPoint y: 705, distance: 22.6
click at [1255, 727] on button "重新結帳" at bounding box center [1263, 729] width 88 height 34
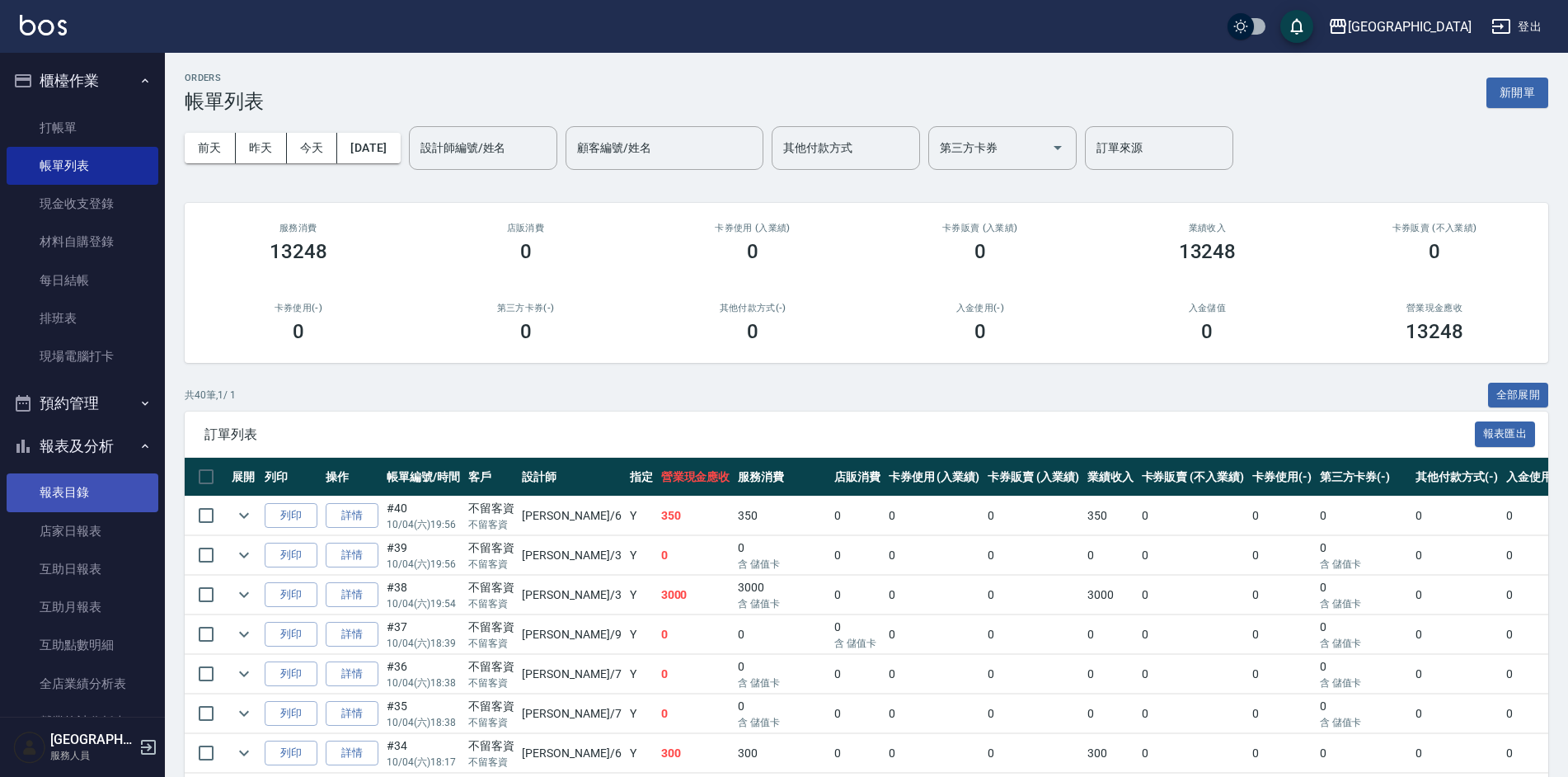
click at [65, 479] on link "報表目錄" at bounding box center [82, 492] width 152 height 38
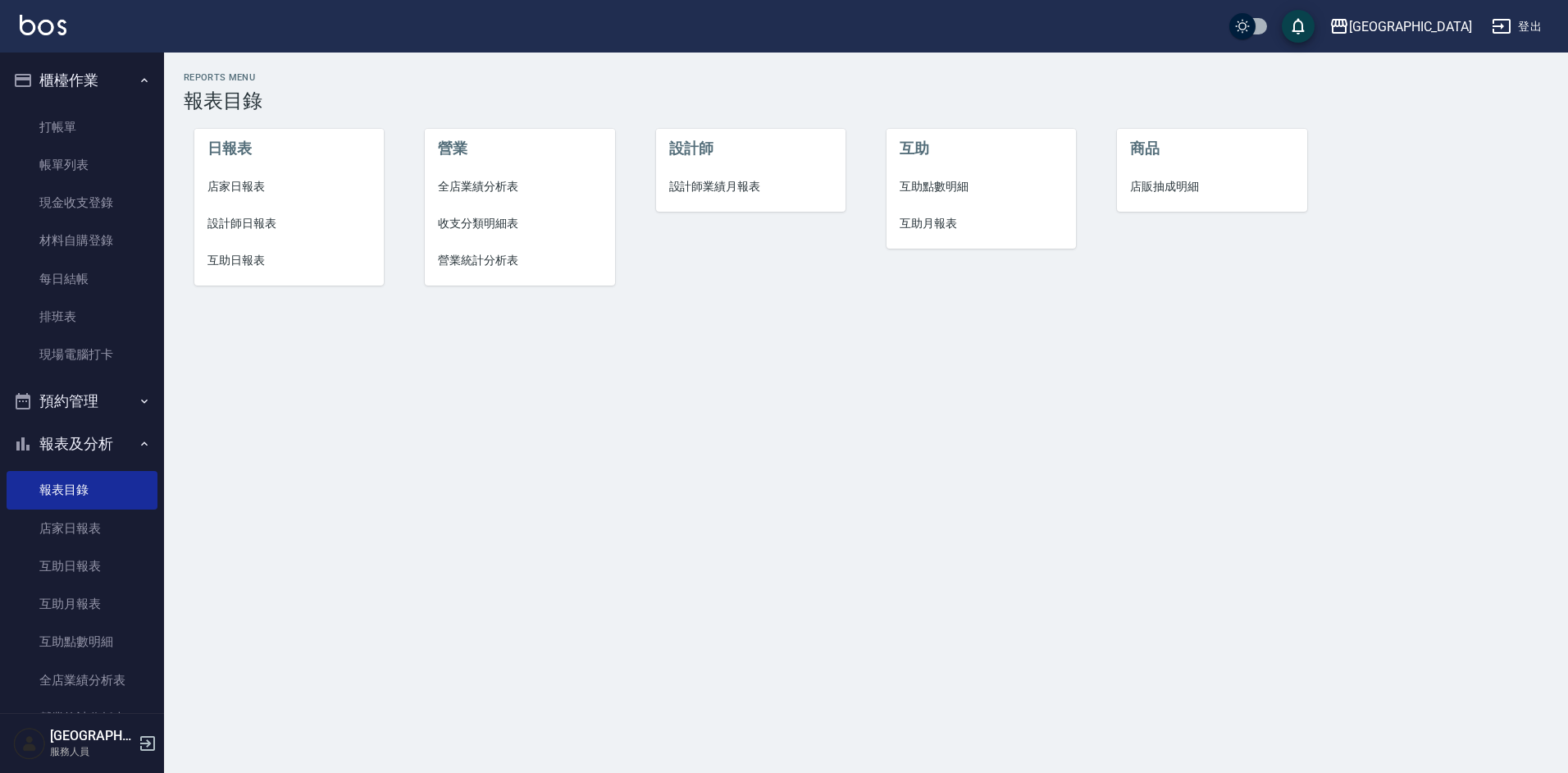
click at [239, 179] on span "店家日報表" at bounding box center [290, 187] width 164 height 17
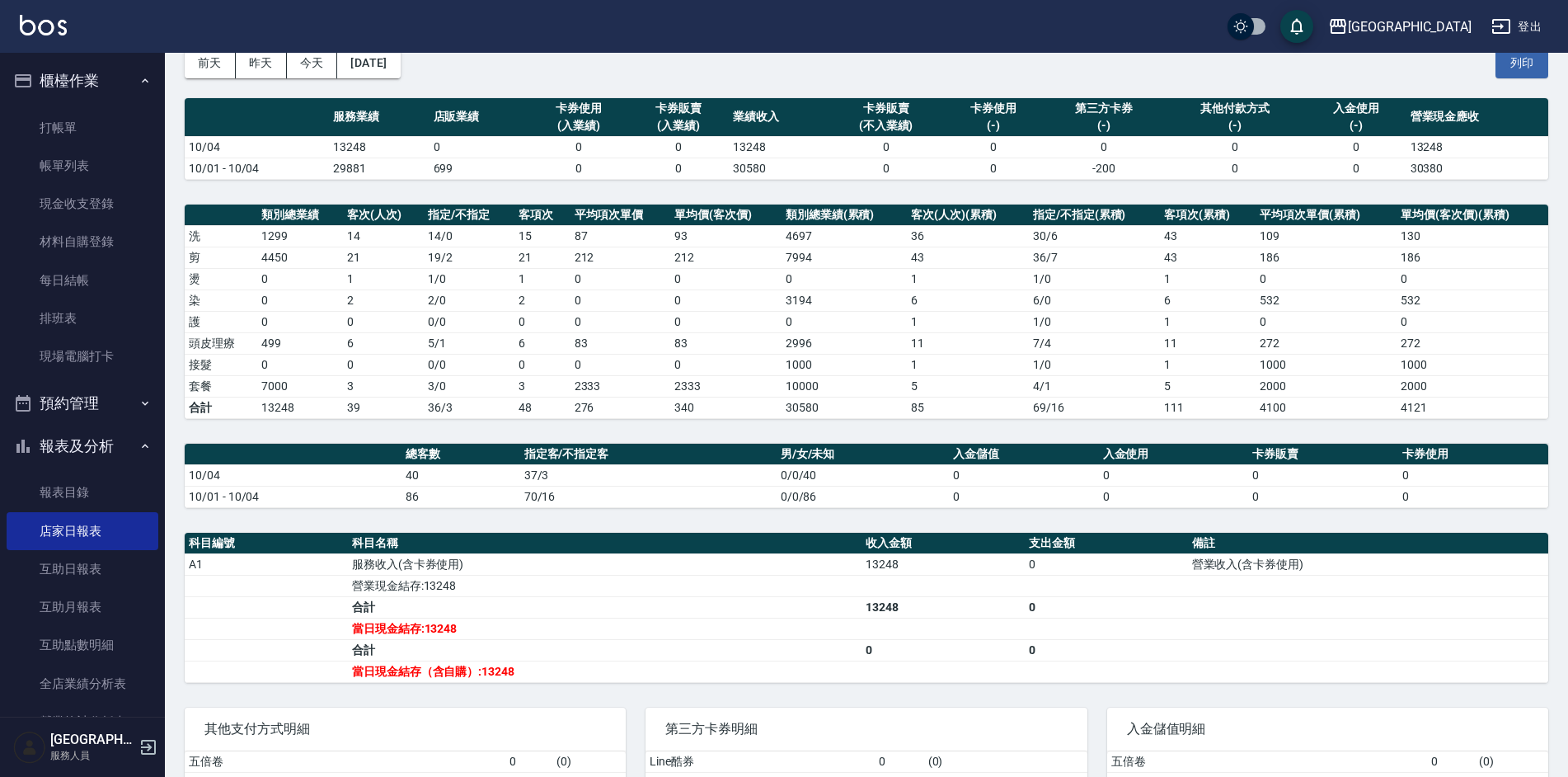
scroll to position [206, 0]
